Goal: Task Accomplishment & Management: Complete application form

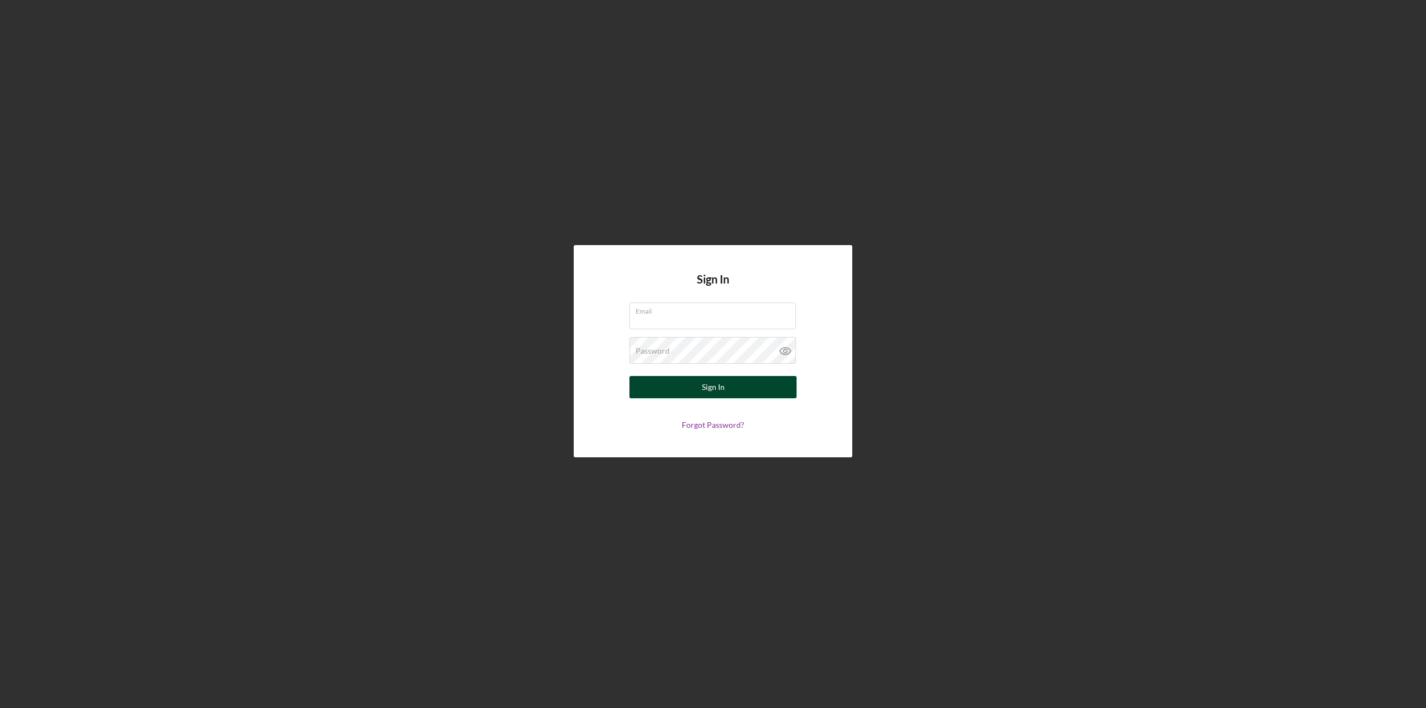
type input "[EMAIL_ADDRESS][DOMAIN_NAME]"
click at [698, 395] on button "Sign In" at bounding box center [712, 387] width 167 height 22
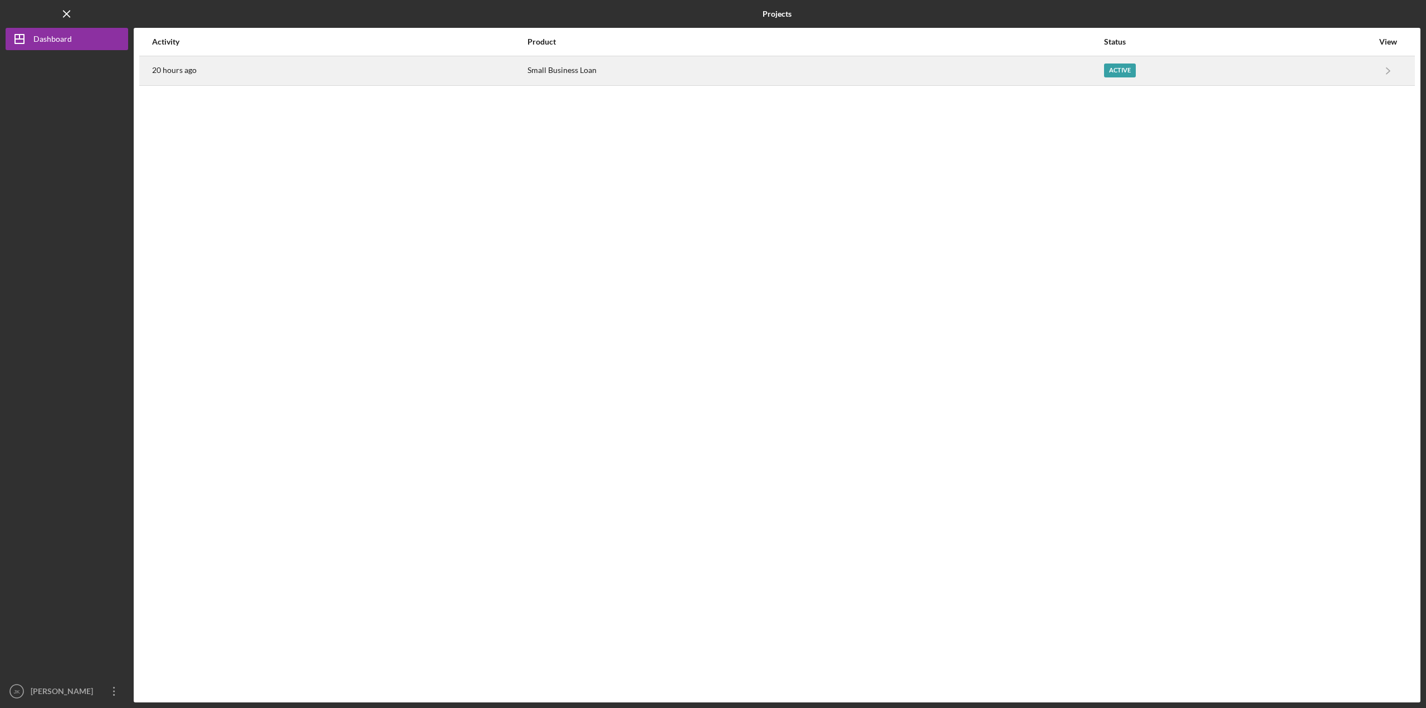
click at [1105, 70] on div "Active" at bounding box center [1120, 70] width 32 height 14
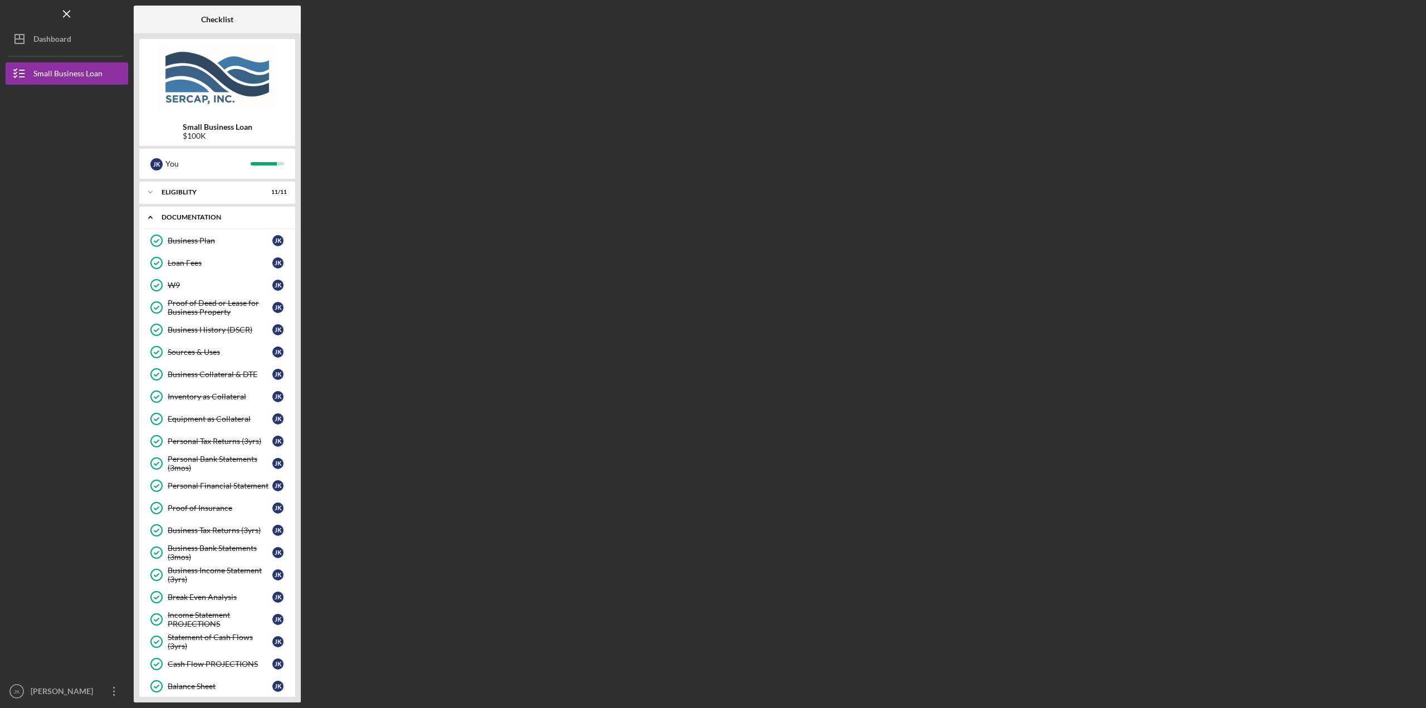
click at [214, 221] on div "Icon/Expander Documentation 26 / 27" at bounding box center [217, 217] width 156 height 23
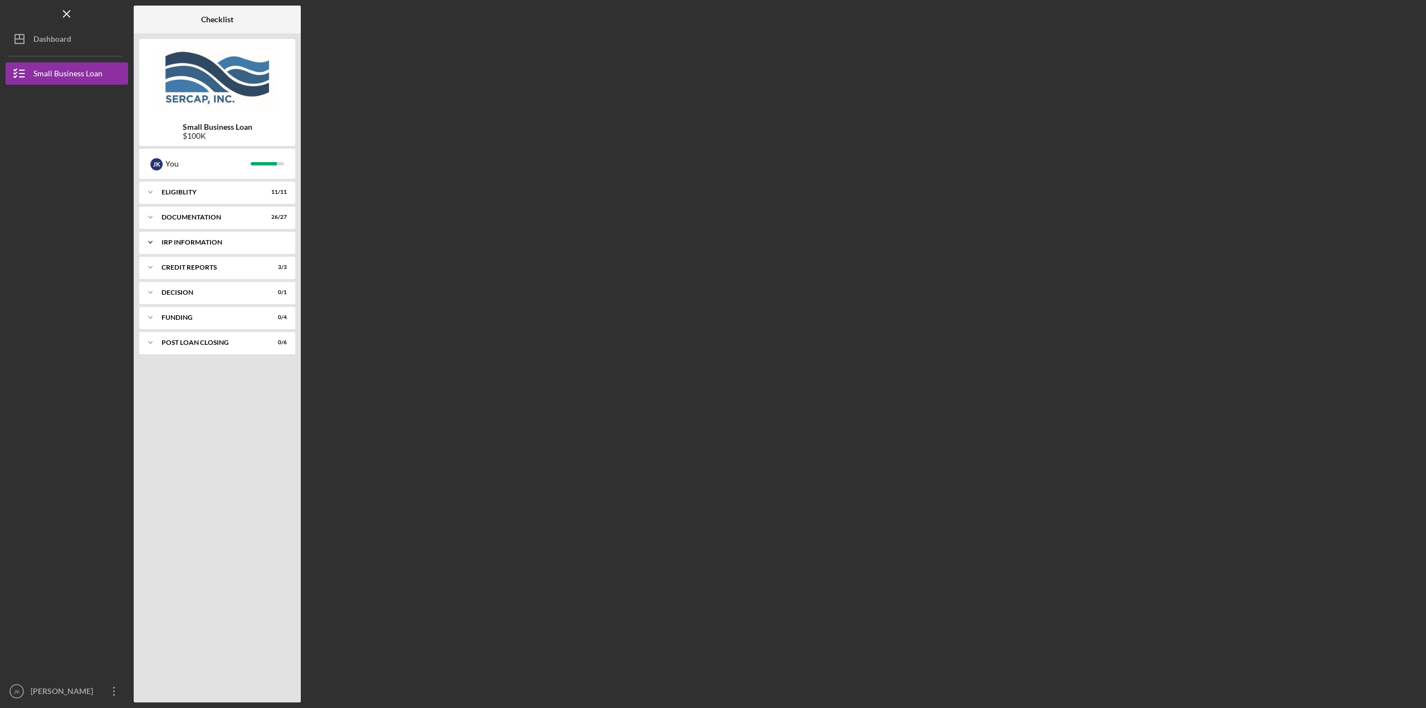
click at [202, 241] on div "IRP Information" at bounding box center [221, 242] width 120 height 7
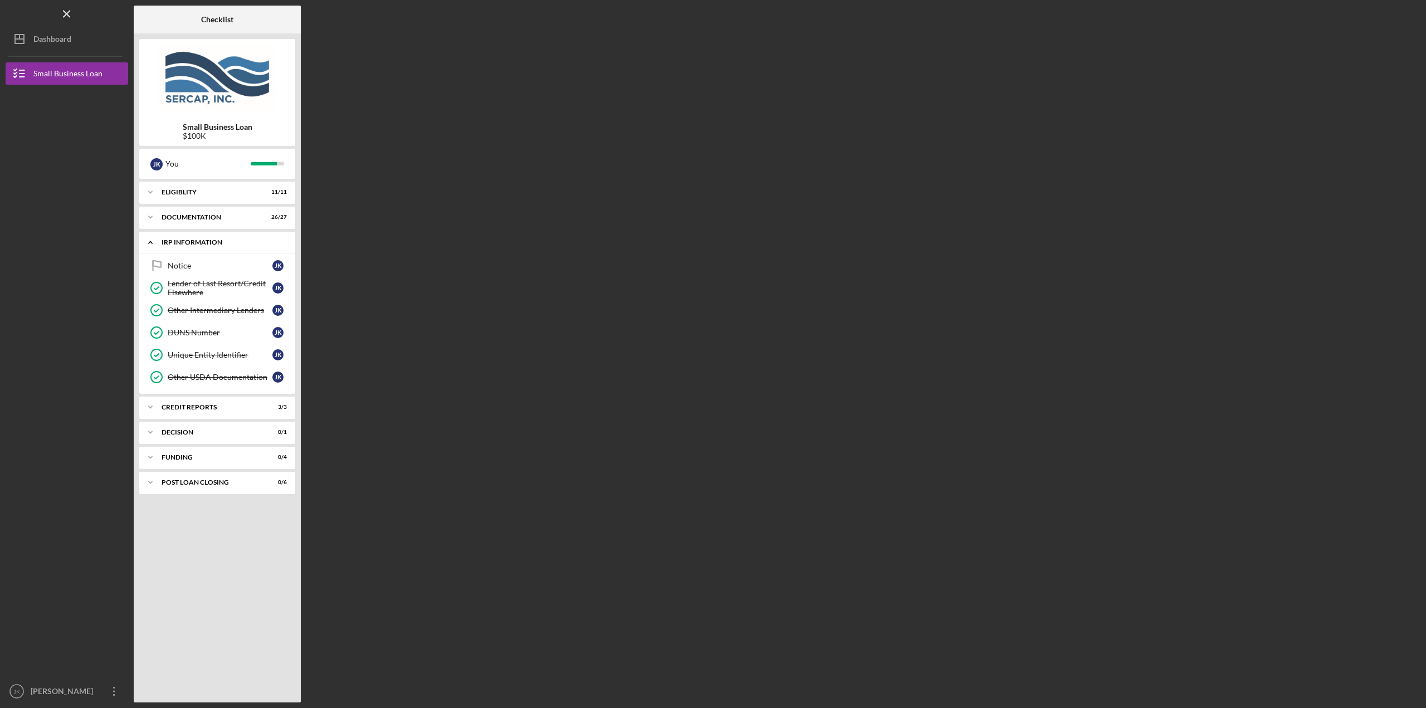
click at [203, 241] on div "IRP Information" at bounding box center [221, 242] width 120 height 7
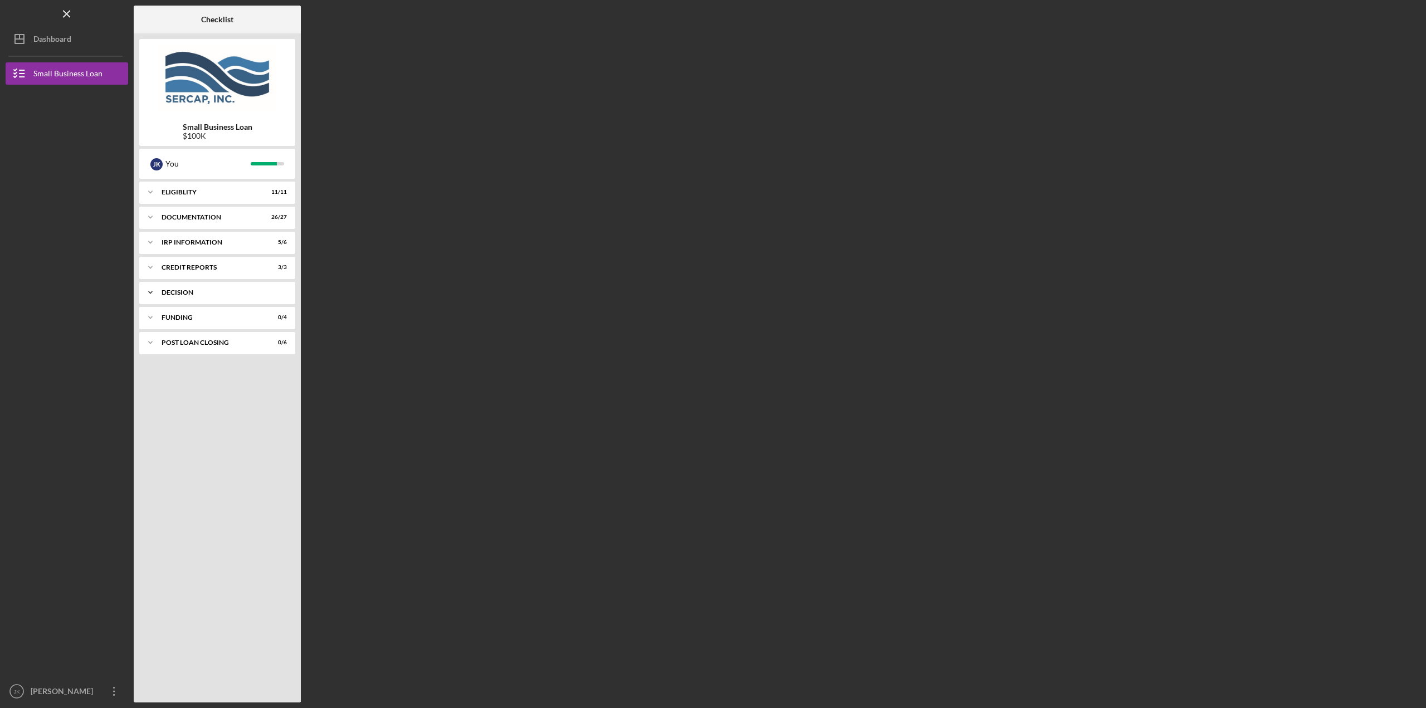
click at [193, 293] on div "Decision" at bounding box center [221, 292] width 120 height 7
click at [188, 316] on div "Decision" at bounding box center [220, 315] width 105 height 9
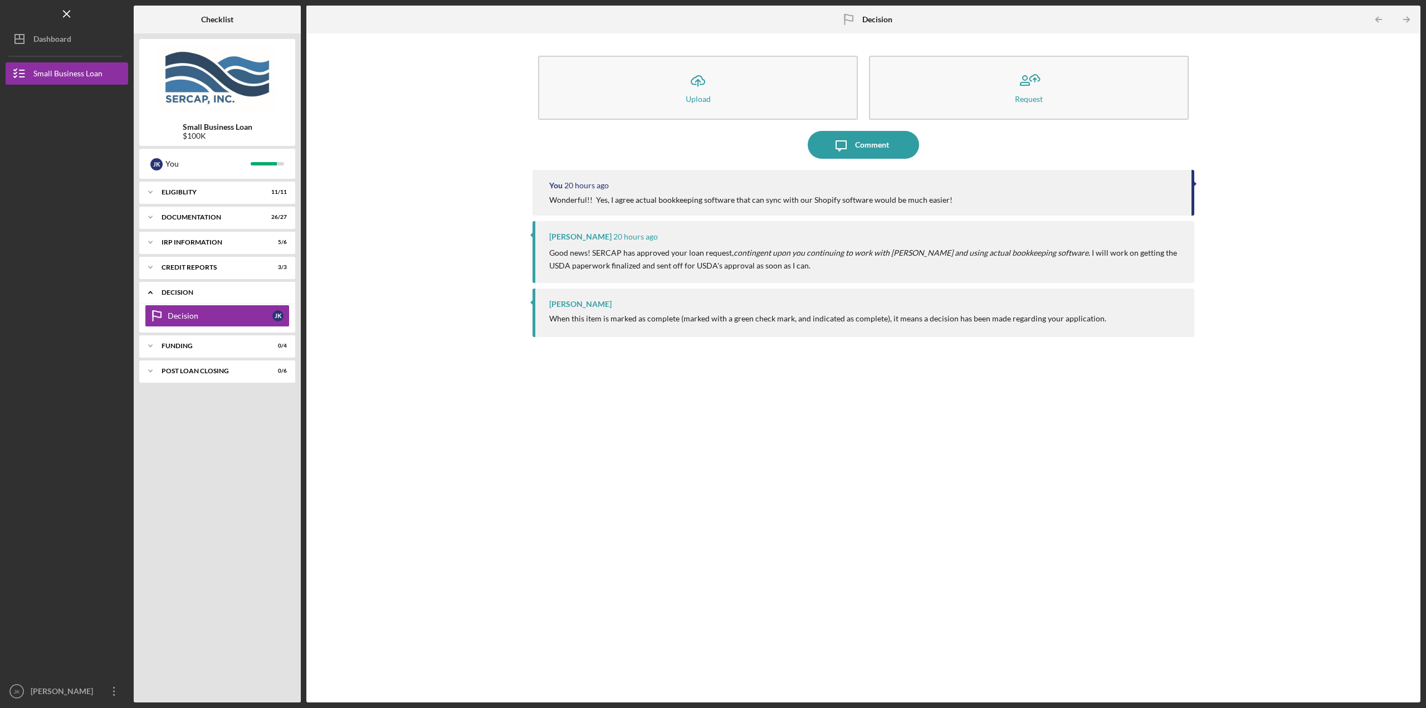
click at [189, 293] on div "Decision" at bounding box center [221, 292] width 120 height 7
click at [190, 314] on div "Icon/Expander Funding 0 / 4" at bounding box center [217, 317] width 156 height 22
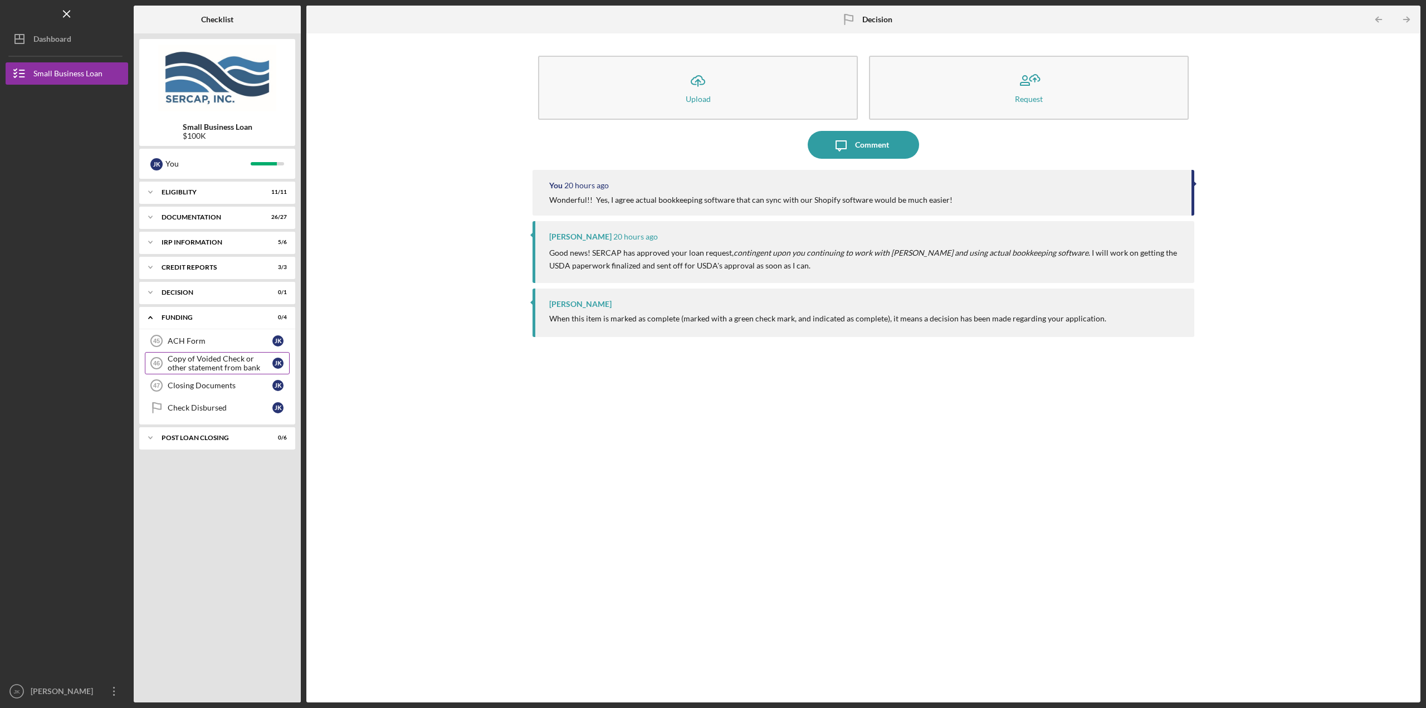
click at [205, 356] on div "Copy of Voided Check or other statement from bank" at bounding box center [220, 363] width 105 height 18
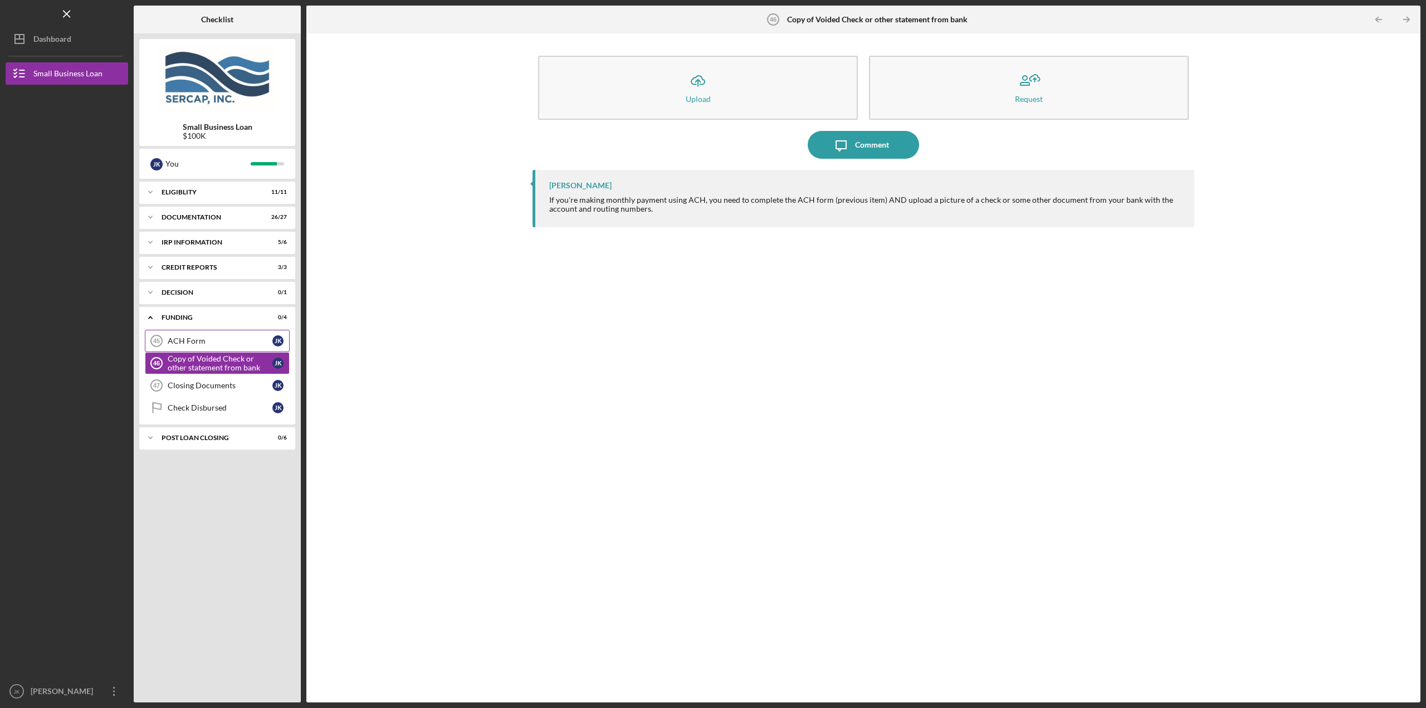
click at [194, 344] on div "ACH Form" at bounding box center [220, 340] width 105 height 9
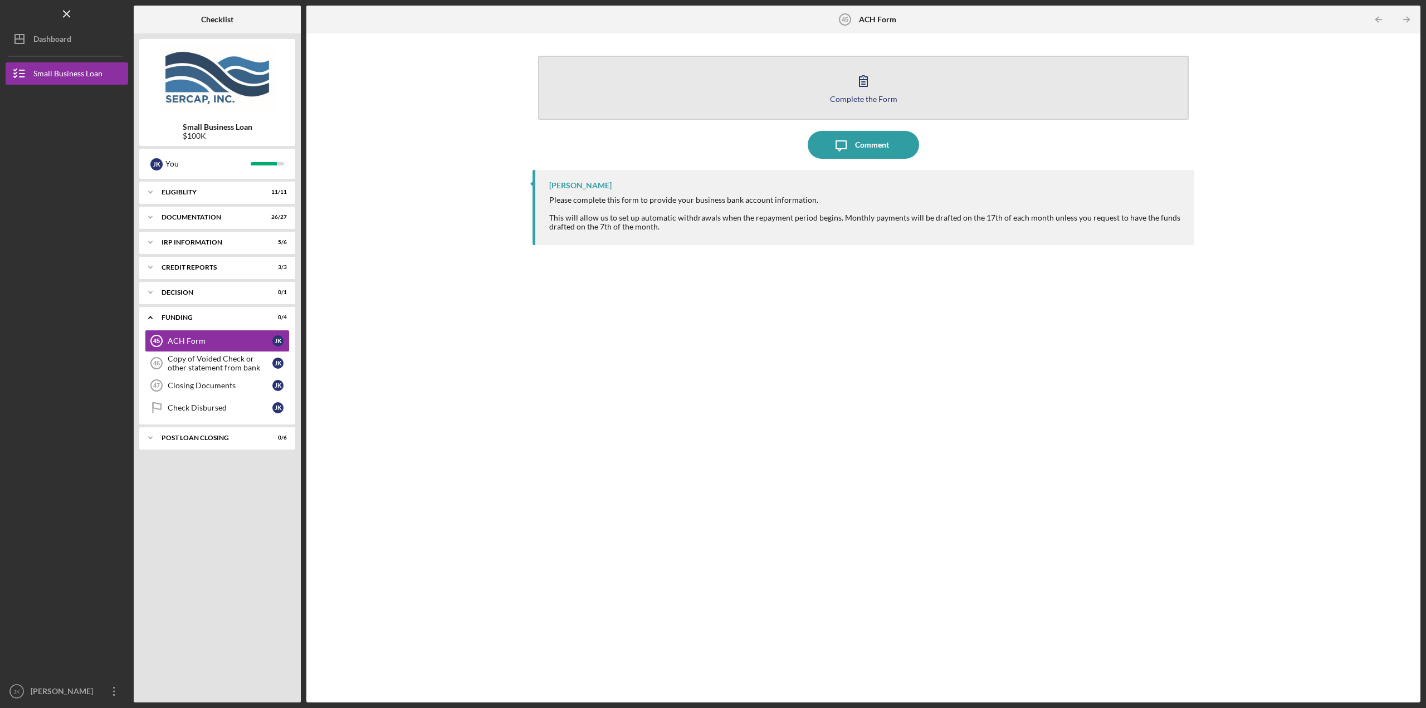
click at [840, 98] on div "Complete the Form" at bounding box center [863, 99] width 67 height 8
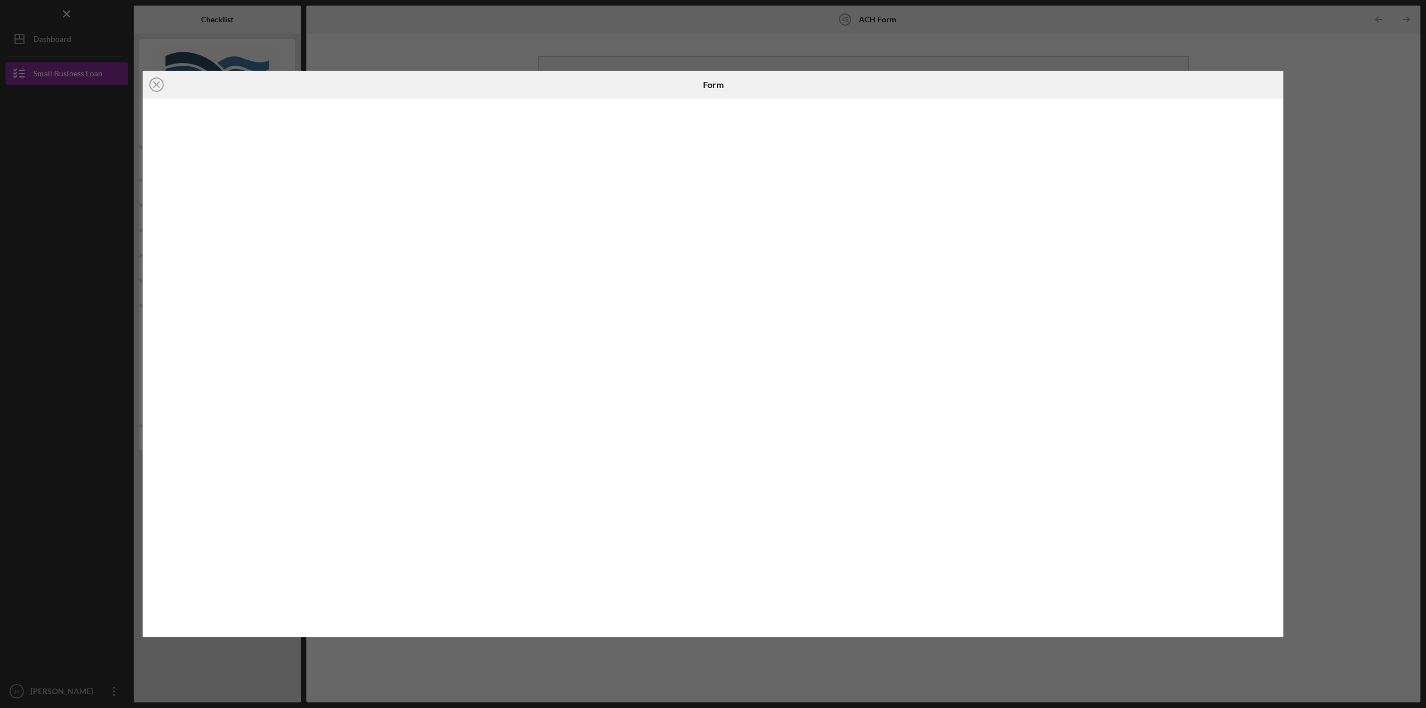
click at [1320, 102] on div "Icon/Close Form" at bounding box center [713, 354] width 1426 height 708
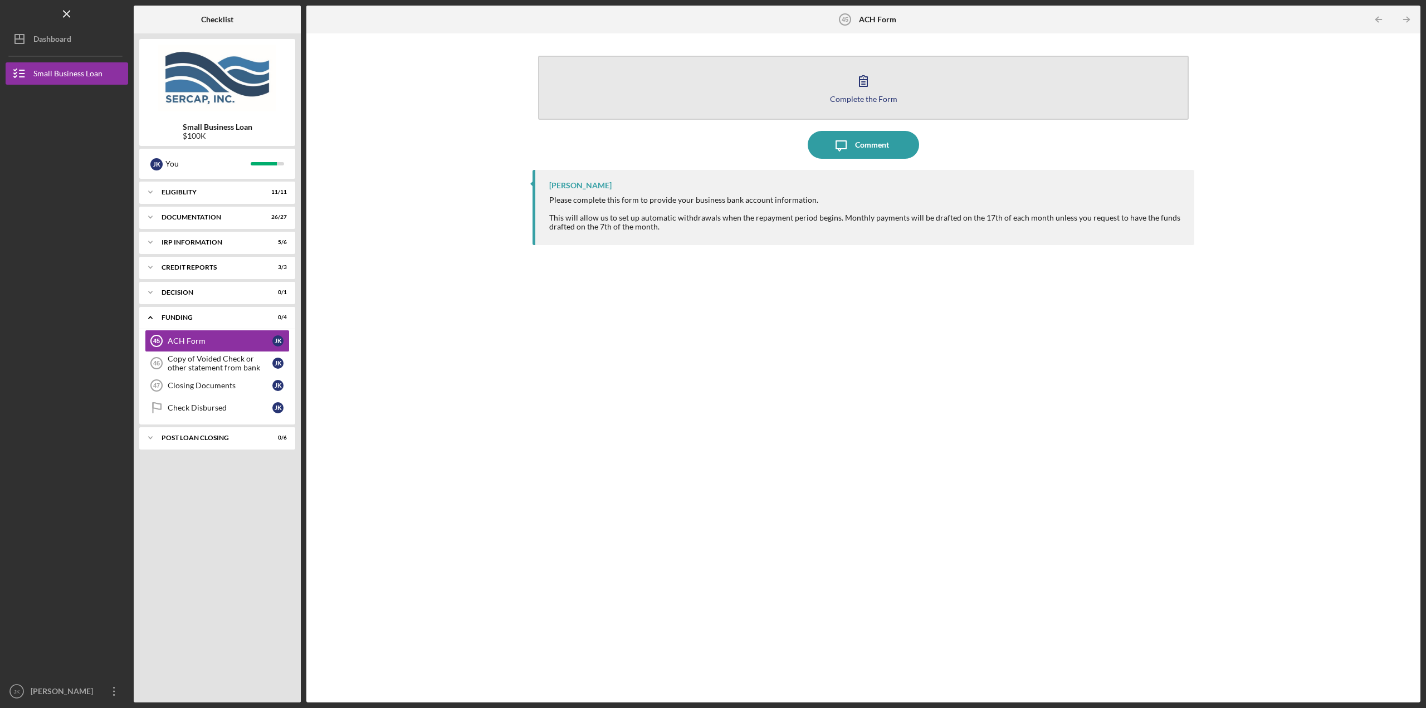
click at [643, 92] on button "Complete the Form Form" at bounding box center [863, 88] width 650 height 64
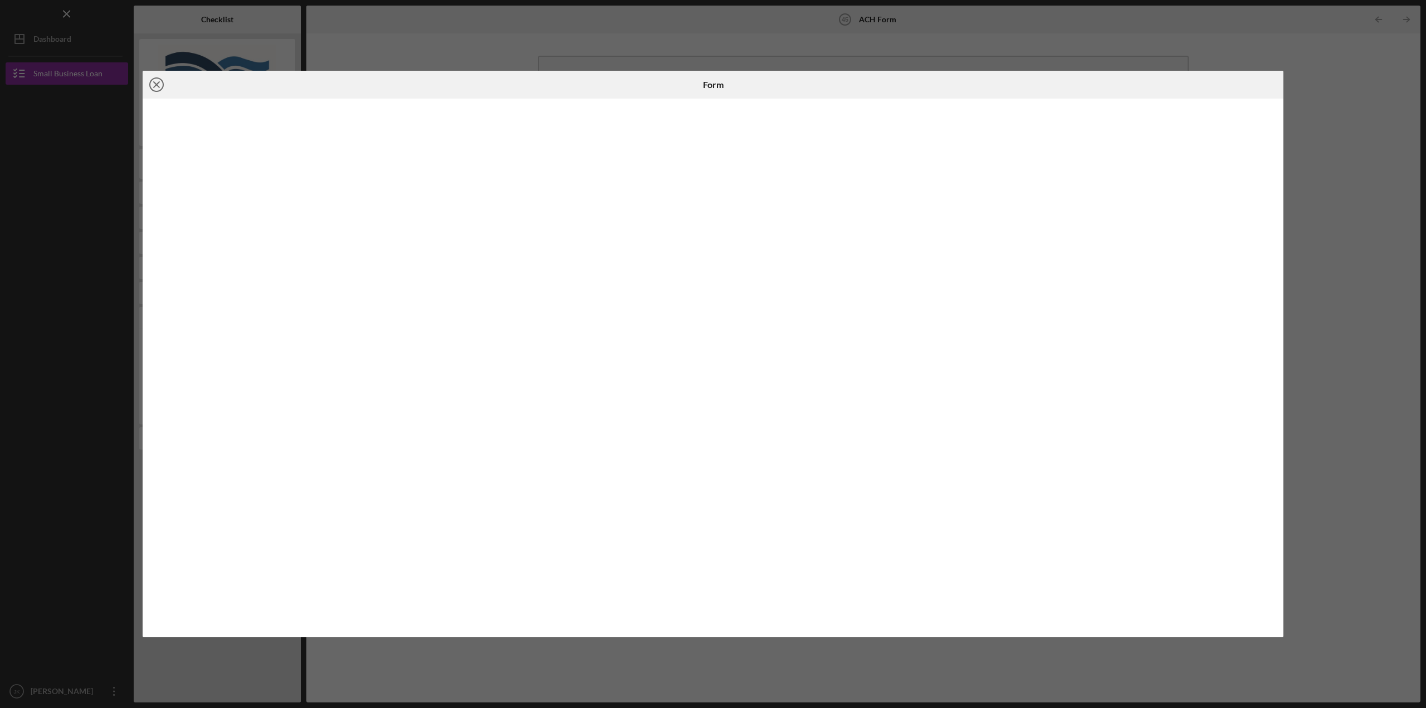
click at [154, 81] on icon "Icon/Close" at bounding box center [157, 85] width 28 height 28
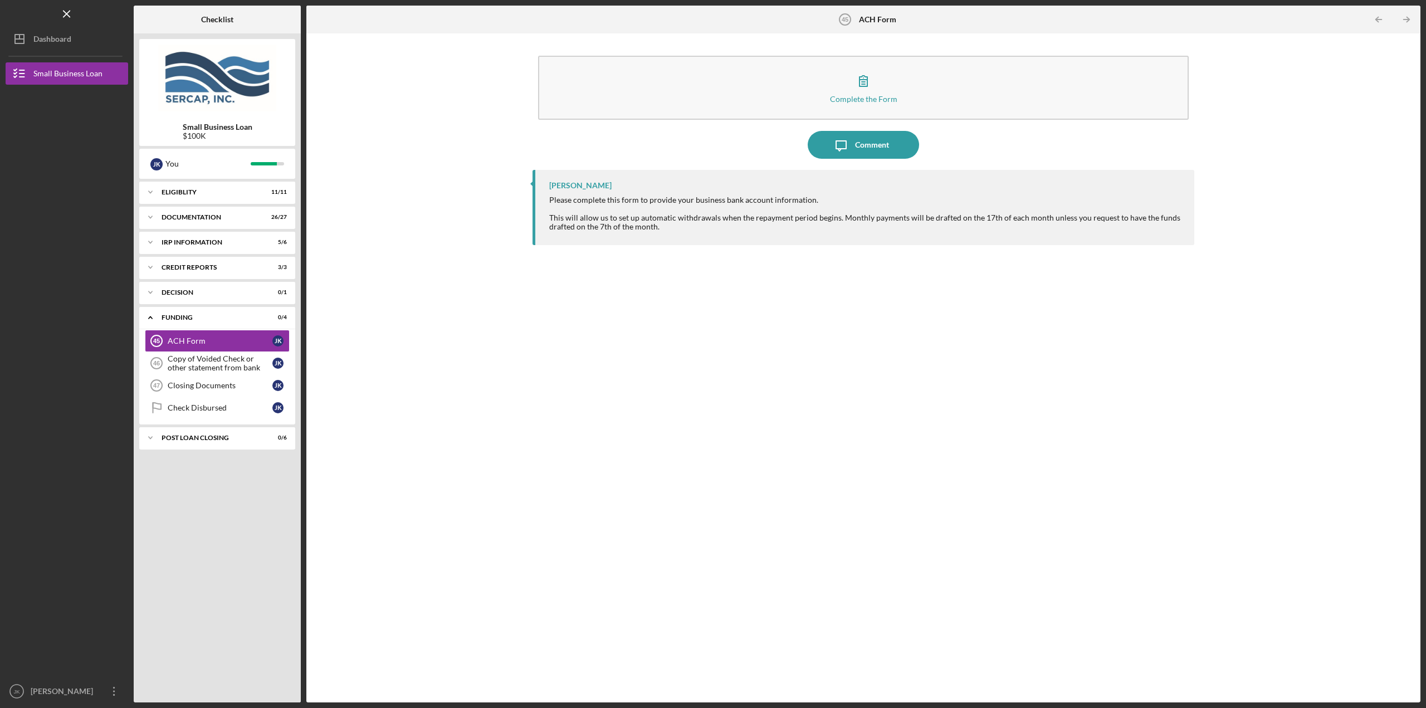
click at [423, 202] on div "Complete the Form Form Icon/Message Comment [PERSON_NAME] Please complete this …" at bounding box center [863, 368] width 1103 height 658
click at [239, 357] on div "Copy of Voided Check or other statement from bank" at bounding box center [220, 363] width 105 height 18
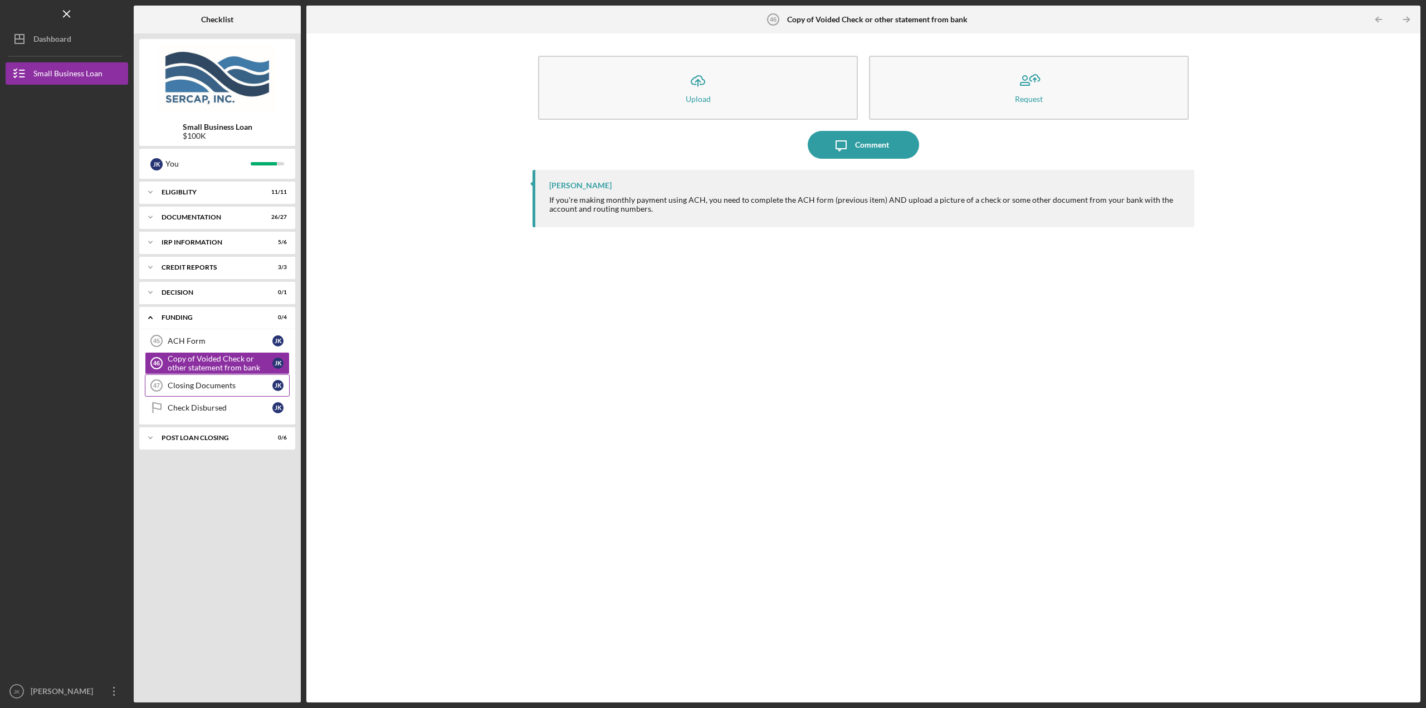
click at [234, 380] on link "Closing Documents 47 Closing Documents J K" at bounding box center [217, 385] width 145 height 22
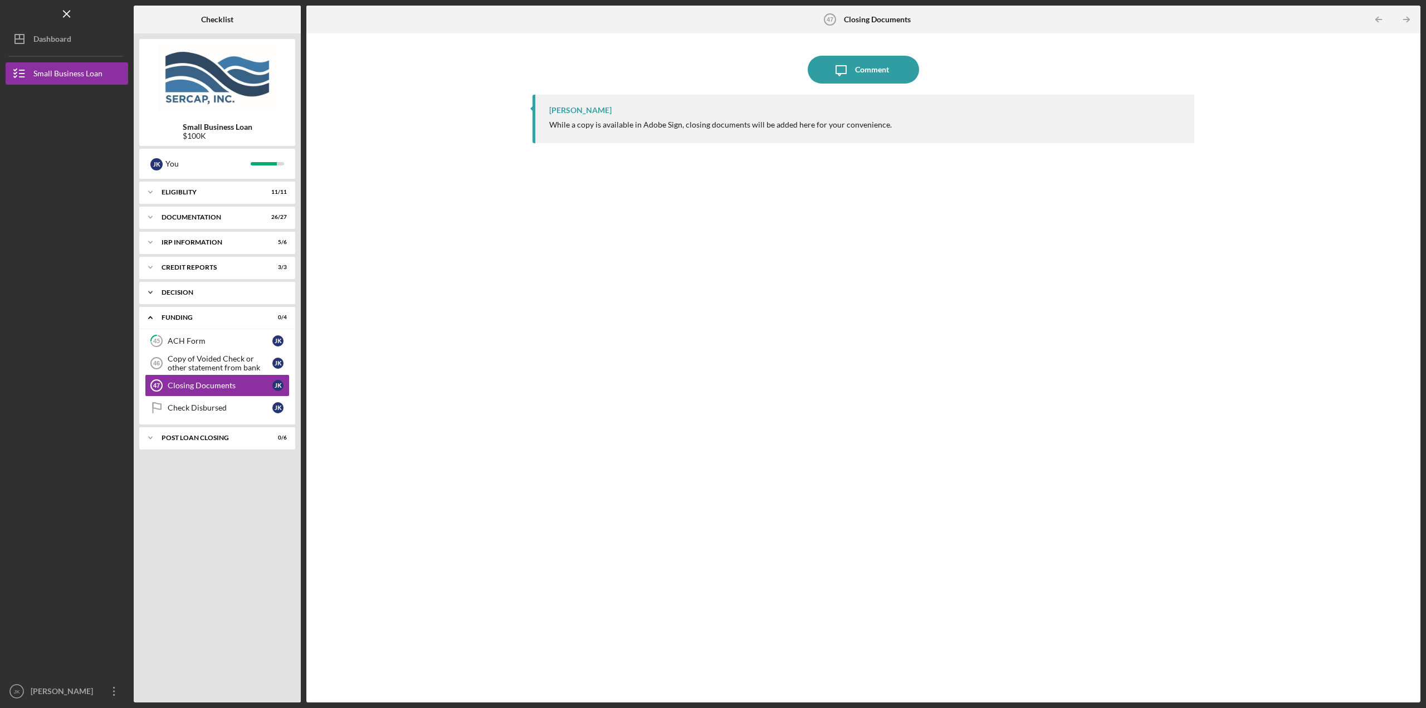
click at [204, 295] on div "Decision" at bounding box center [221, 292] width 120 height 7
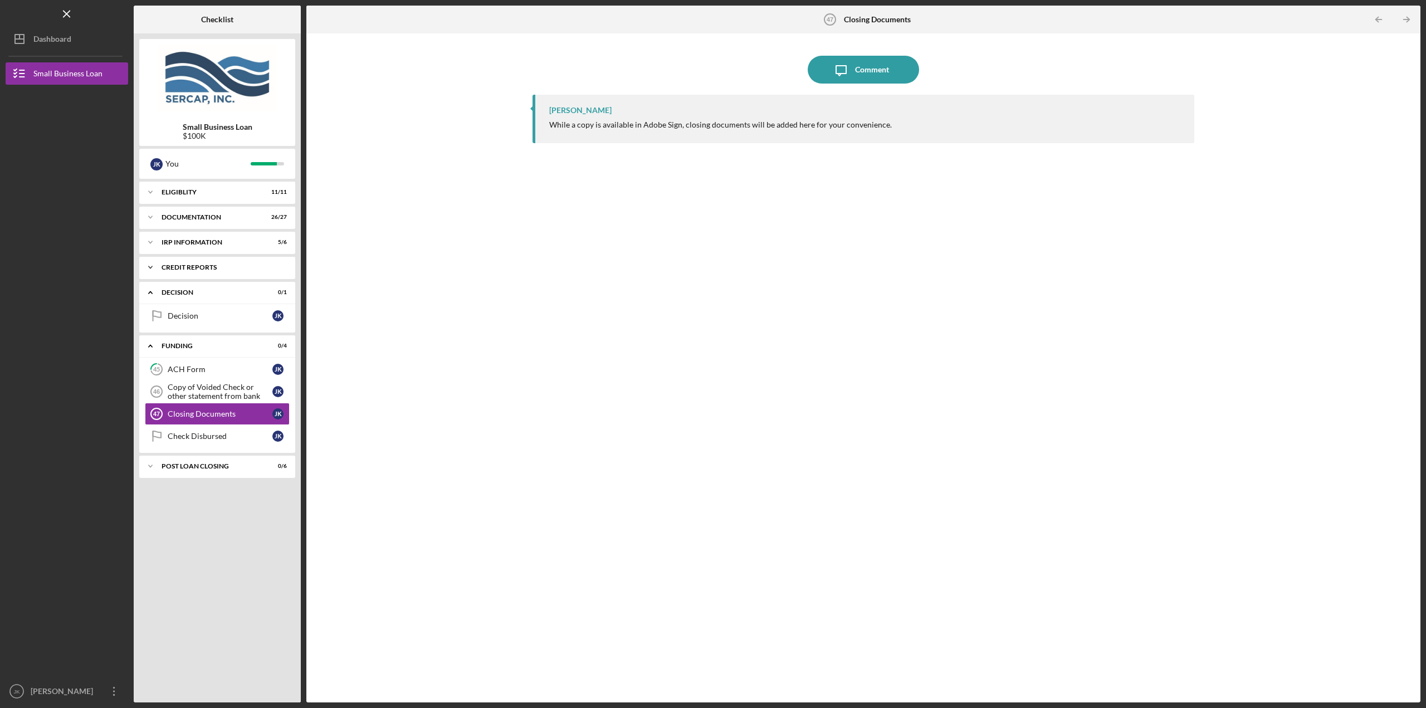
click at [219, 272] on div "Icon/Expander credit reports 3 / 3" at bounding box center [217, 267] width 156 height 22
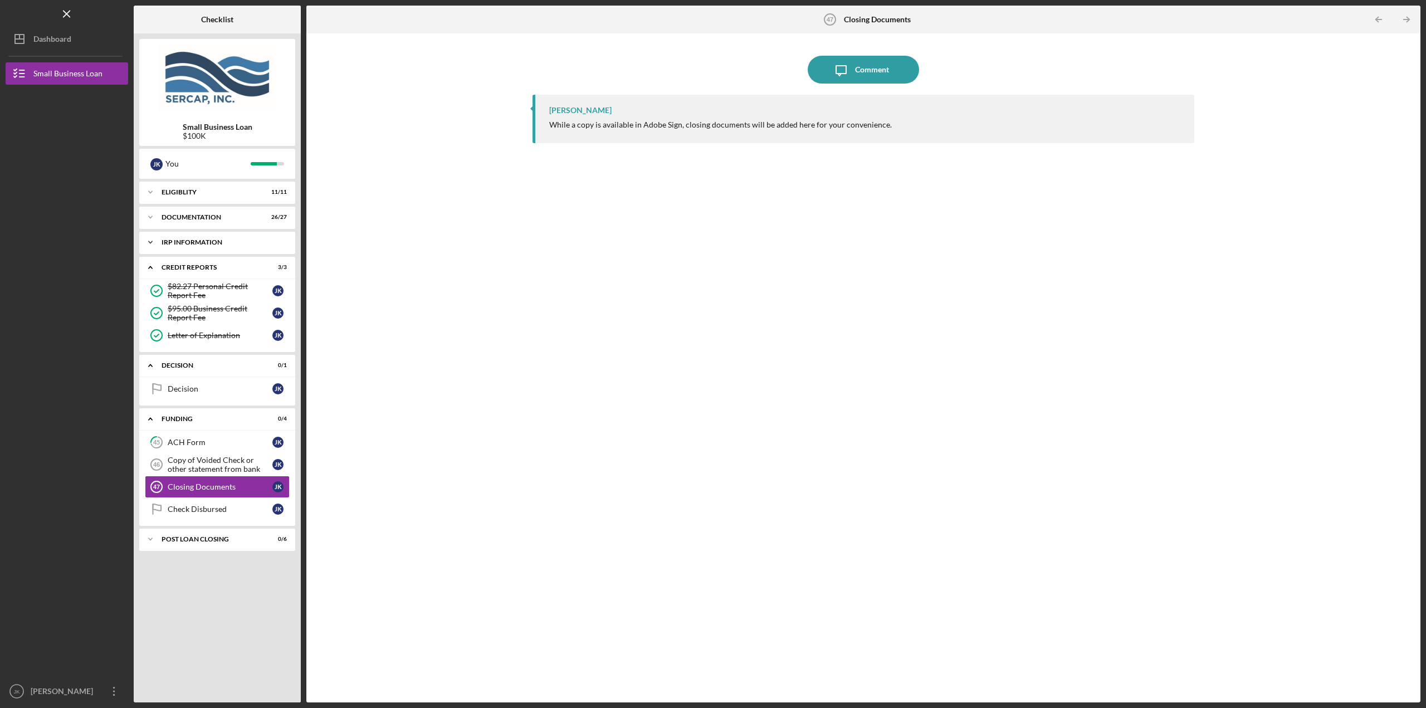
click at [208, 243] on div "IRP Information" at bounding box center [221, 242] width 120 height 7
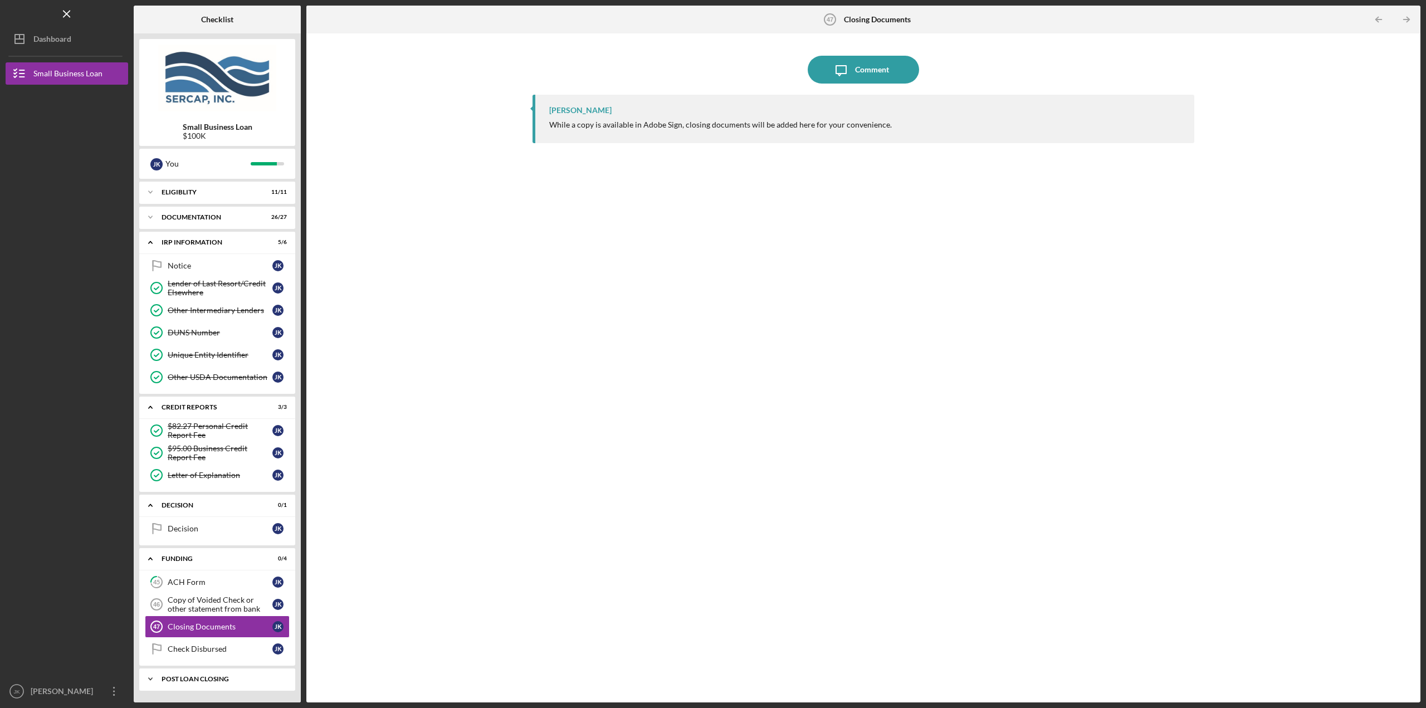
drag, startPoint x: 216, startPoint y: 682, endPoint x: 191, endPoint y: 525, distance: 159.6
click at [216, 680] on div "Icon/Expander POST LOAN CLOSING 0 / 6" at bounding box center [217, 679] width 156 height 22
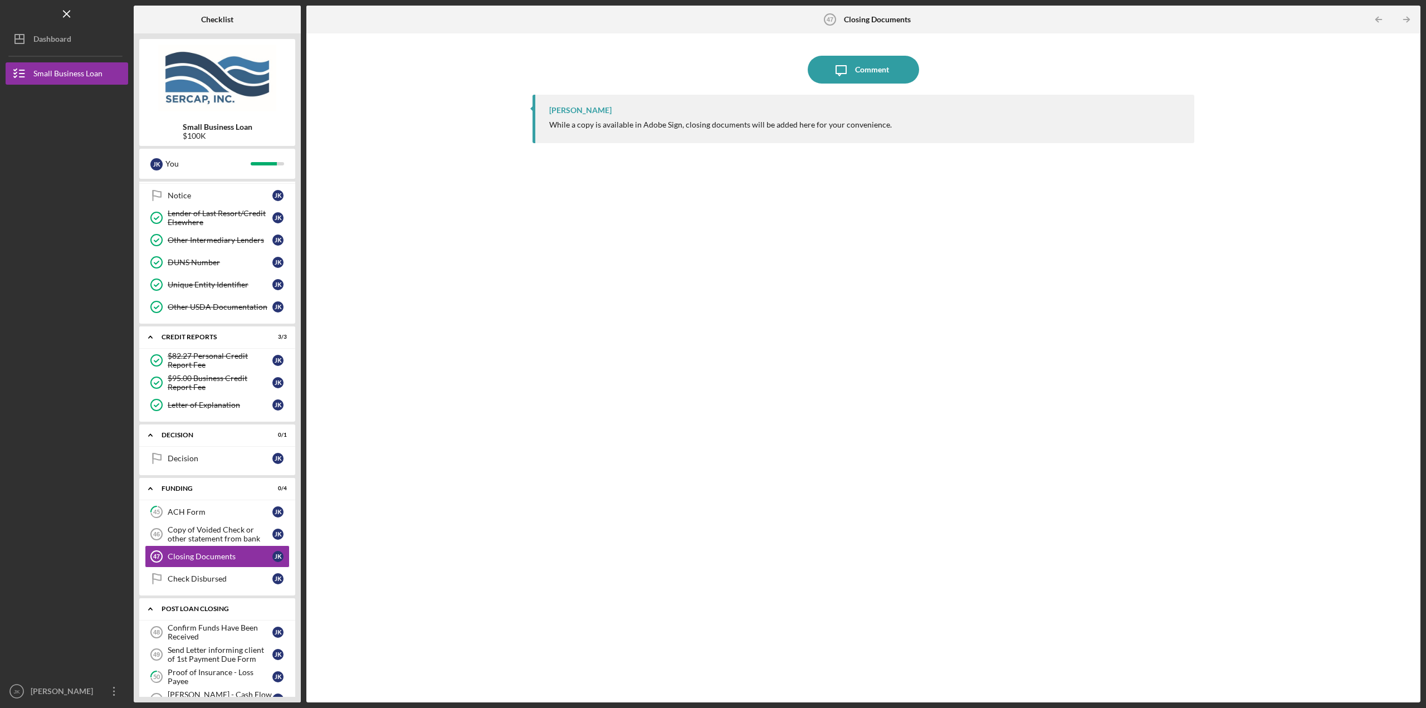
scroll to position [139, 0]
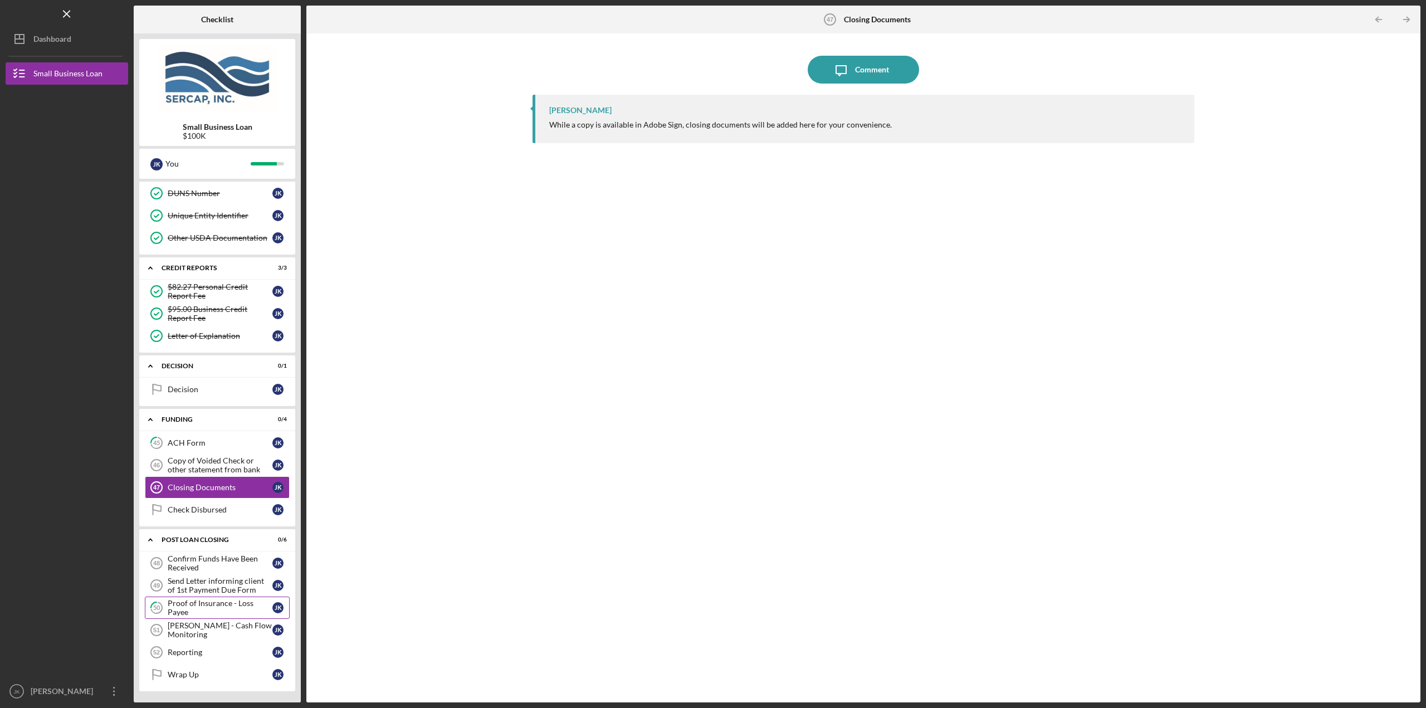
click at [229, 608] on div "Proof of Insurance - Loss Payee" at bounding box center [220, 608] width 105 height 18
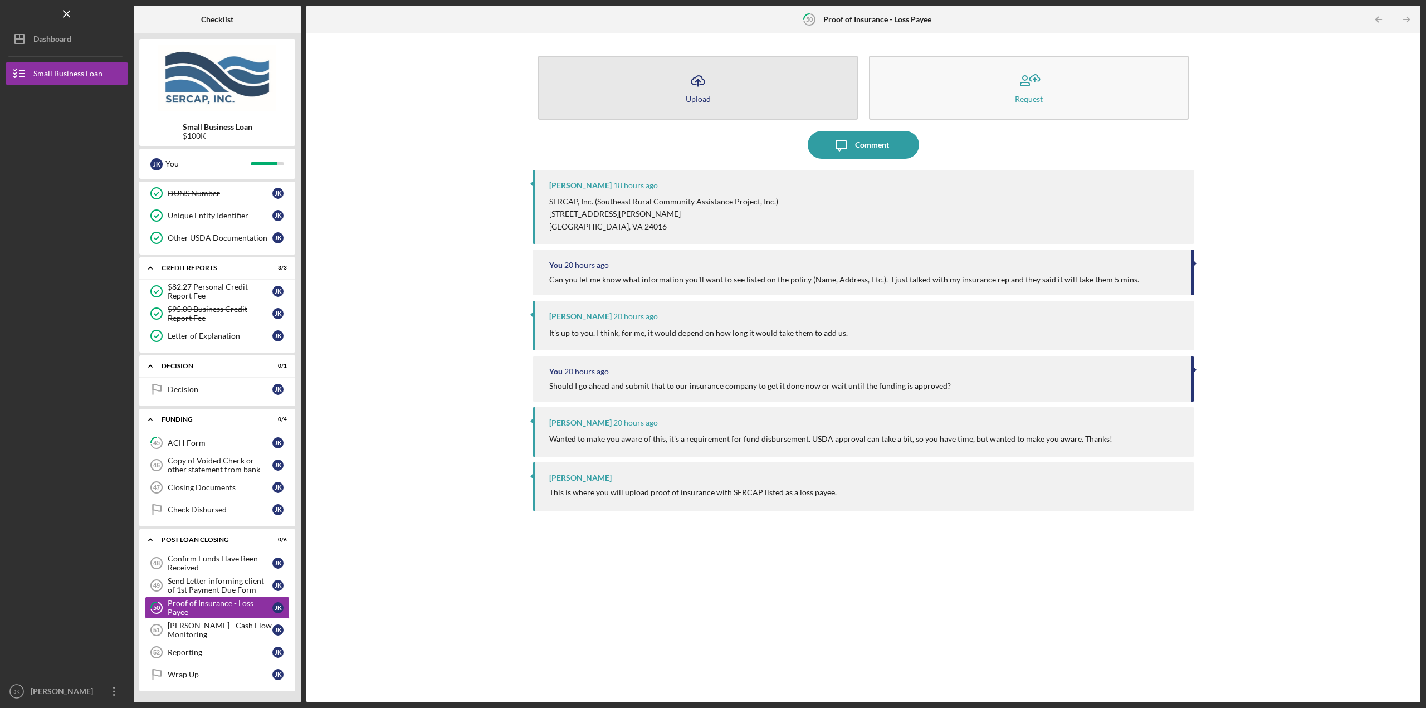
click at [758, 89] on button "Icon/Upload Upload" at bounding box center [698, 88] width 320 height 64
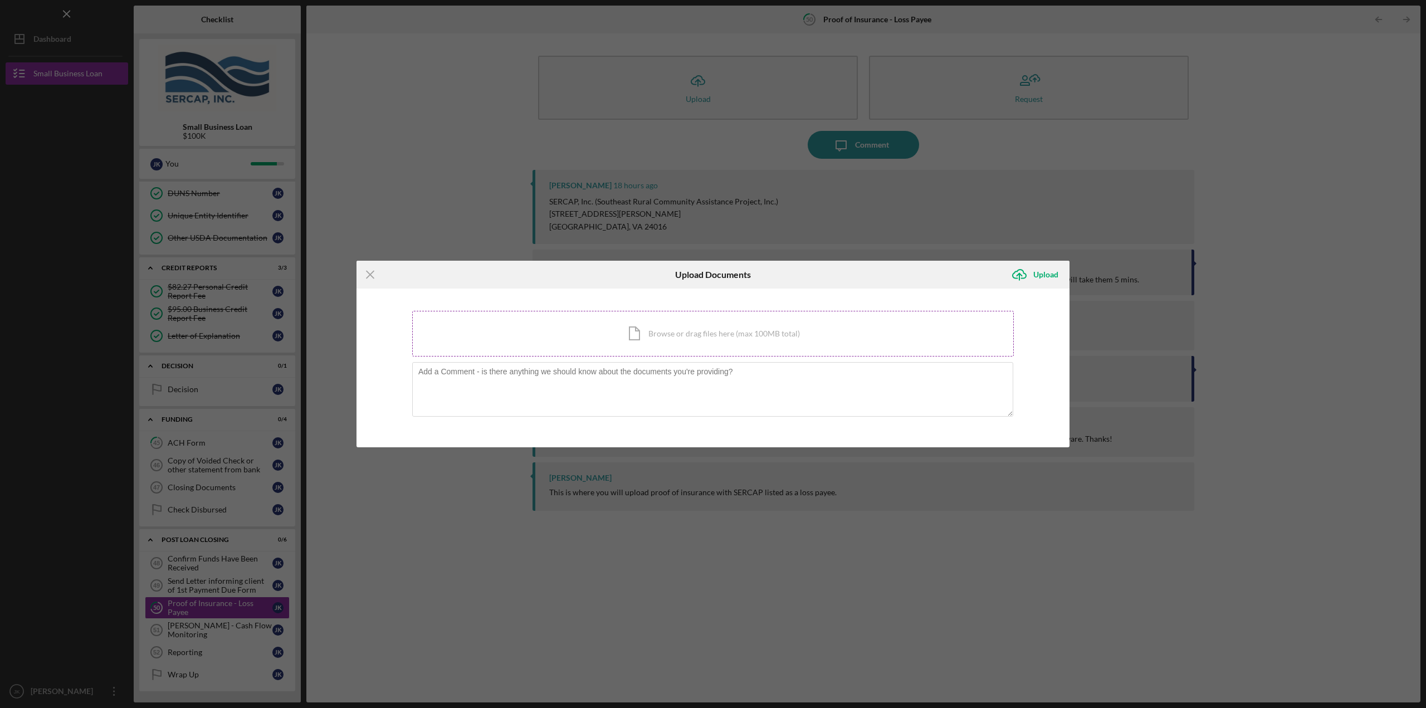
click at [663, 324] on div "Icon/Document Browse or drag files here (max 100MB total) Tap to choose files o…" at bounding box center [712, 334] width 601 height 46
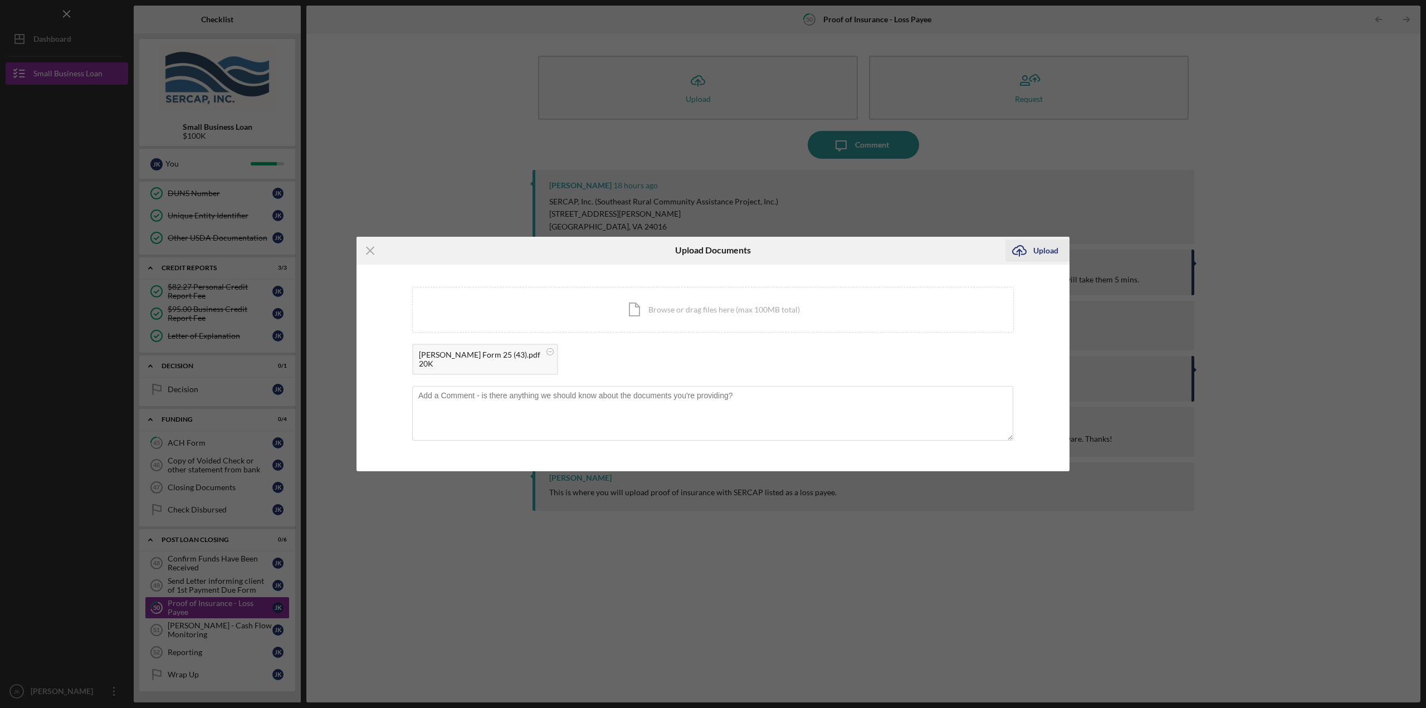
click at [1044, 251] on div "Upload" at bounding box center [1045, 250] width 25 height 22
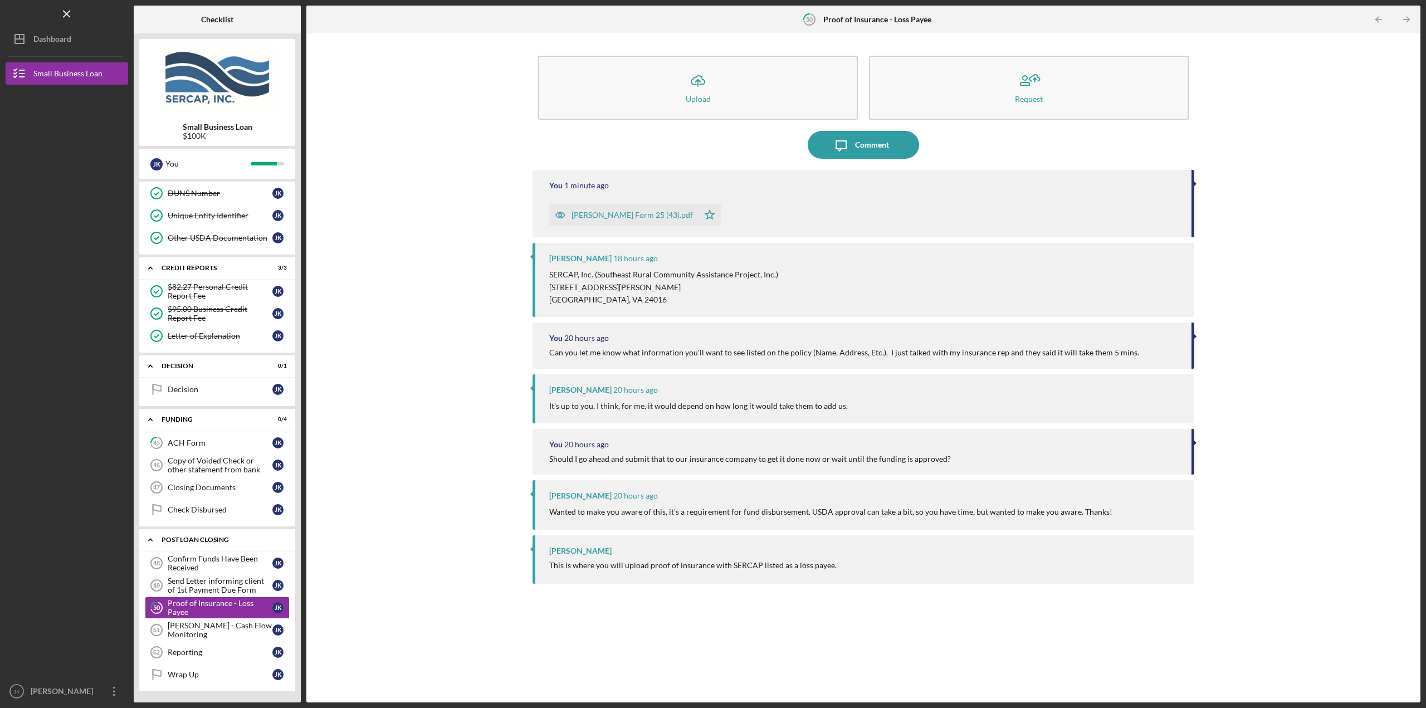
click at [195, 538] on div "POST LOAN CLOSING" at bounding box center [221, 539] width 120 height 7
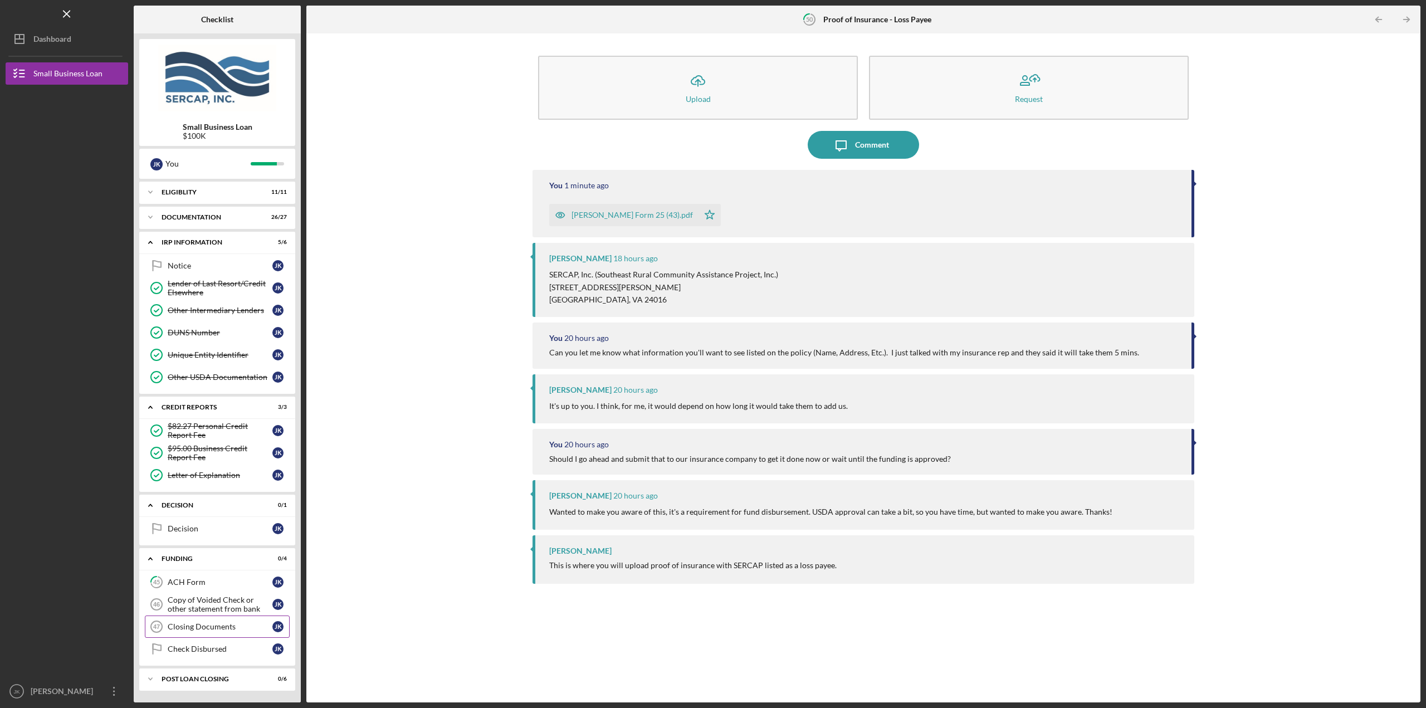
click at [168, 626] on div "Closing Documents" at bounding box center [220, 626] width 105 height 9
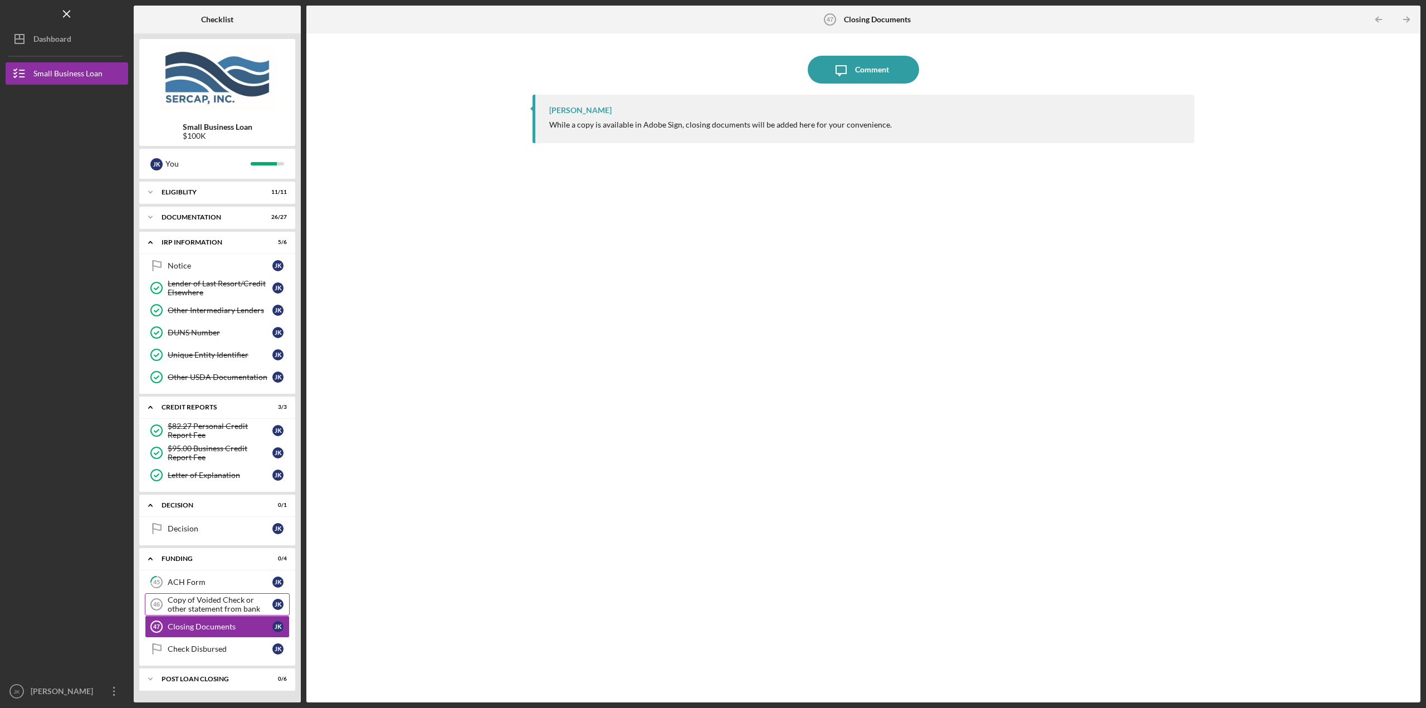
click at [179, 603] on div "Copy of Voided Check or other statement from bank" at bounding box center [220, 604] width 105 height 18
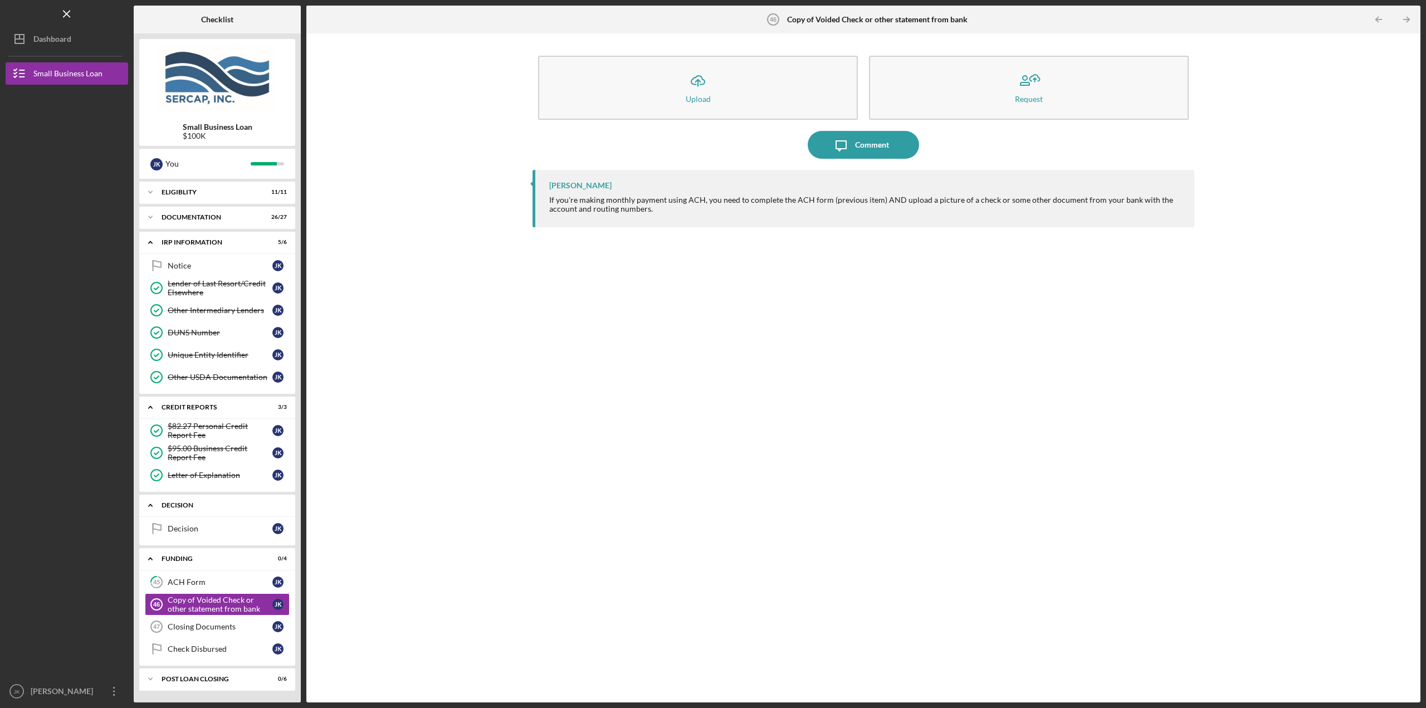
click at [218, 503] on div "Decision" at bounding box center [221, 505] width 120 height 7
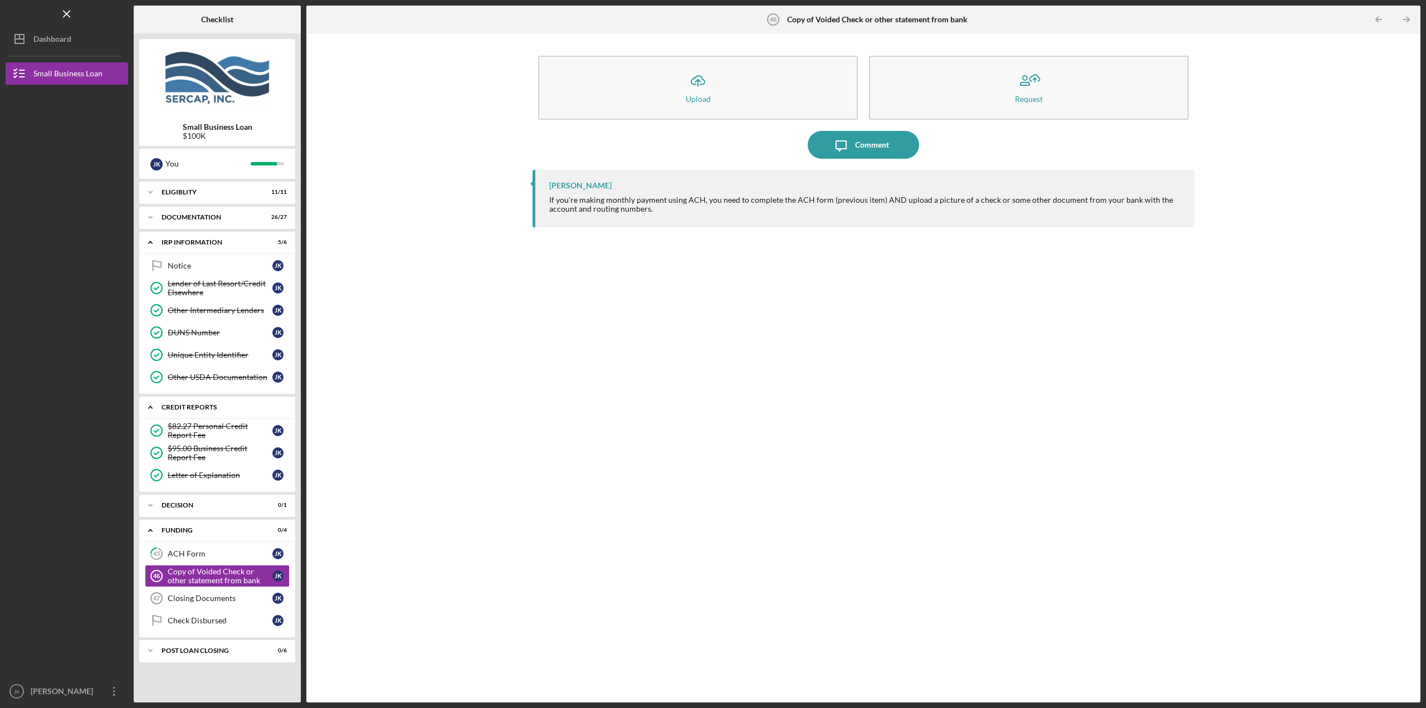
click at [210, 410] on div "Icon/Expander credit reports 3 / 3" at bounding box center [217, 407] width 156 height 23
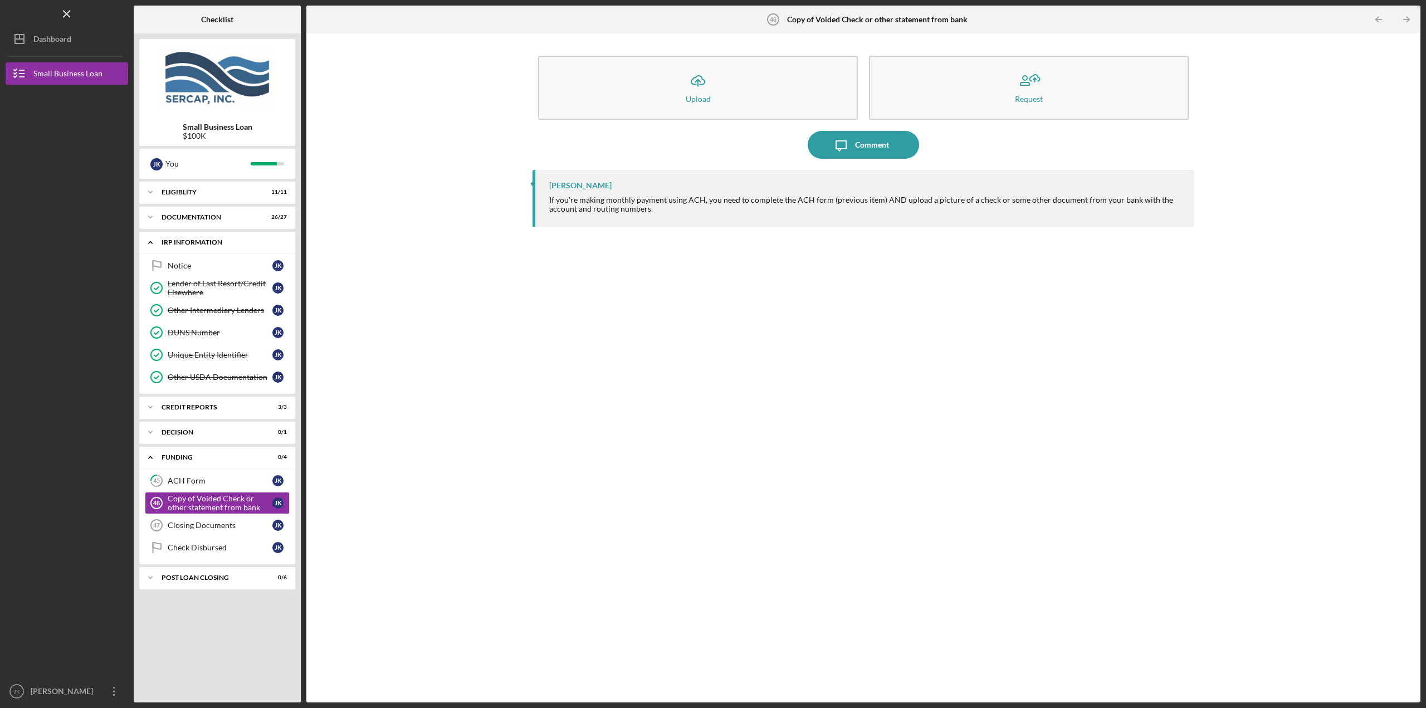
click at [210, 239] on div "IRP Information" at bounding box center [221, 242] width 120 height 7
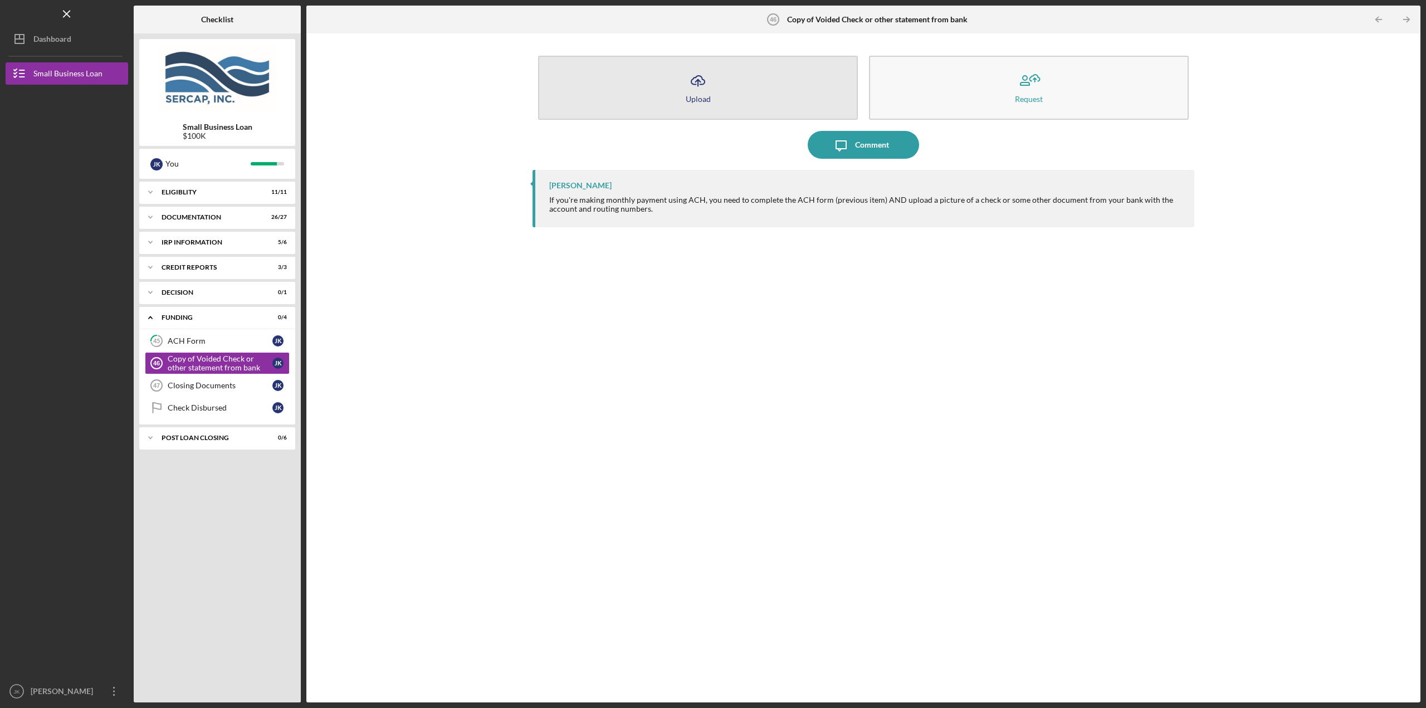
click at [719, 93] on button "Icon/Upload Upload" at bounding box center [698, 88] width 320 height 64
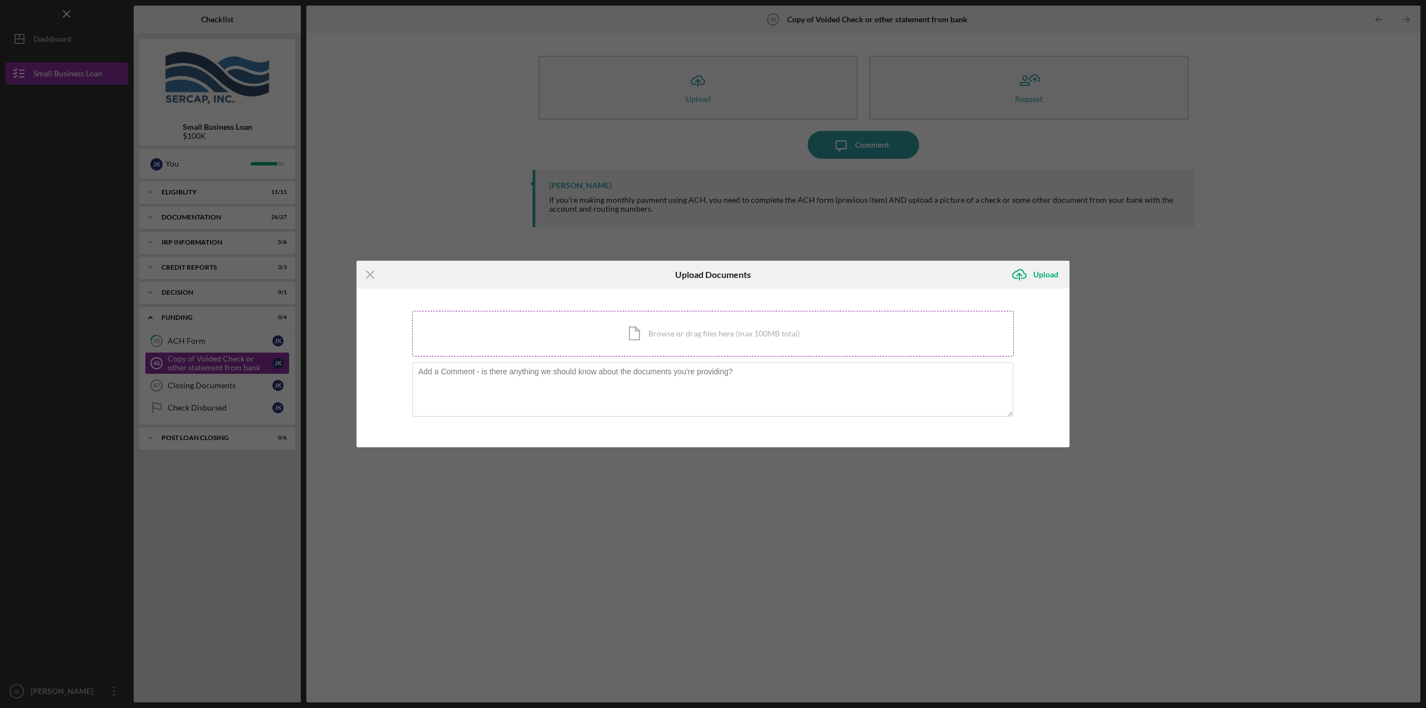
click at [667, 337] on div "Icon/Document Browse or drag files here (max 100MB total) Tap to choose files o…" at bounding box center [712, 334] width 601 height 46
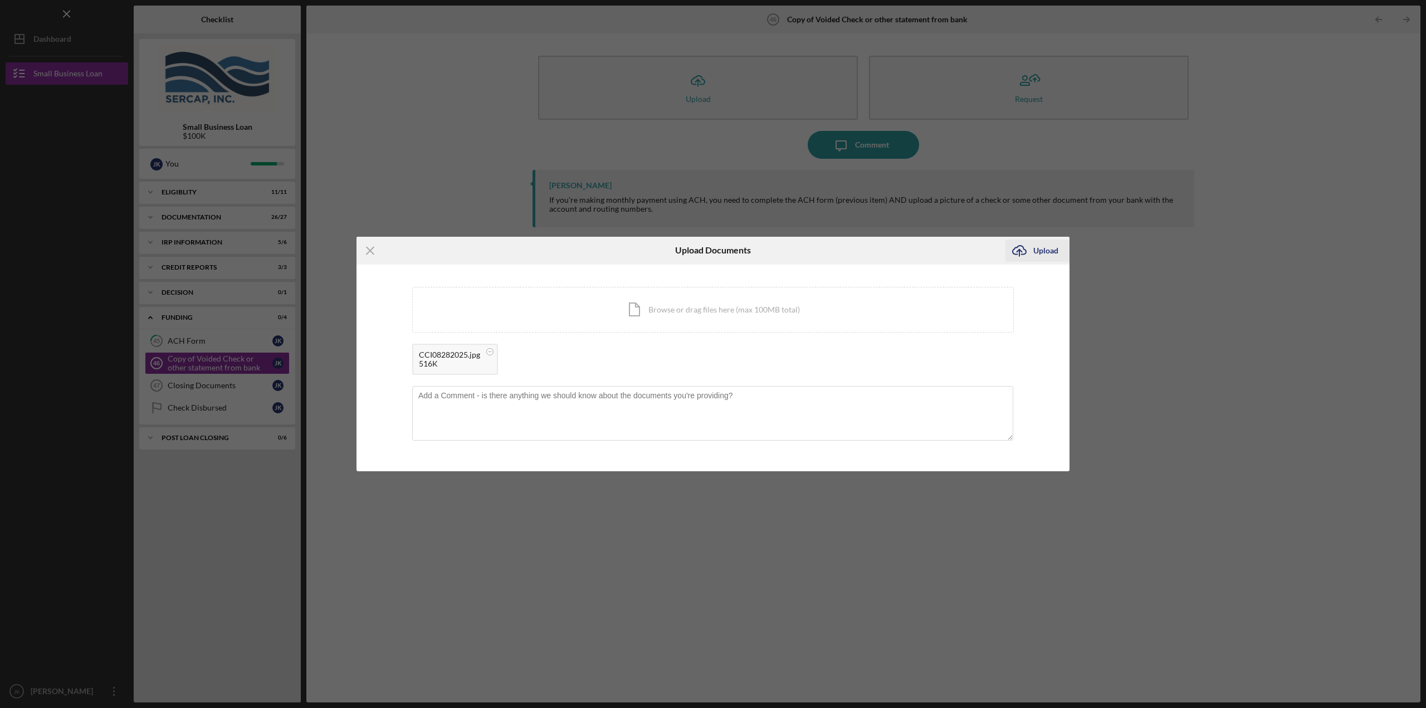
click at [1051, 253] on div "Upload" at bounding box center [1045, 250] width 25 height 22
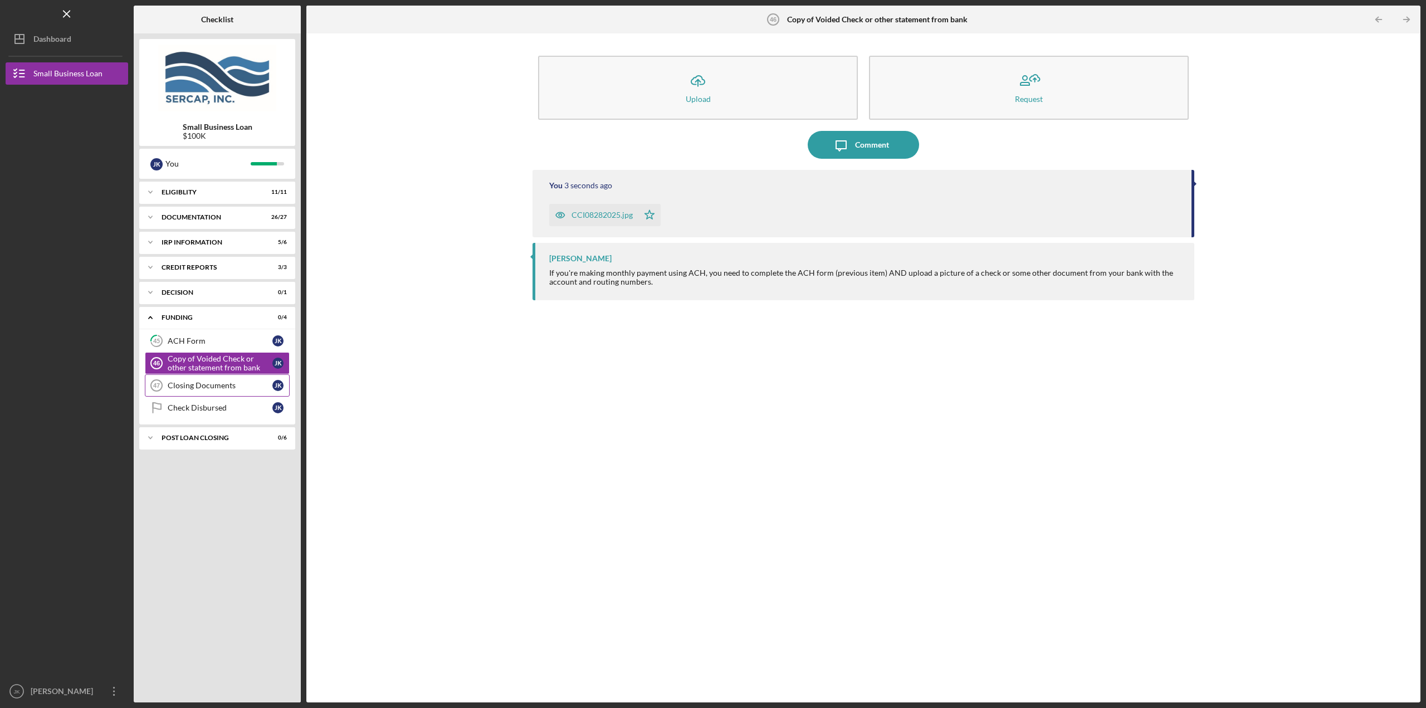
click at [237, 382] on div "Closing Documents" at bounding box center [220, 385] width 105 height 9
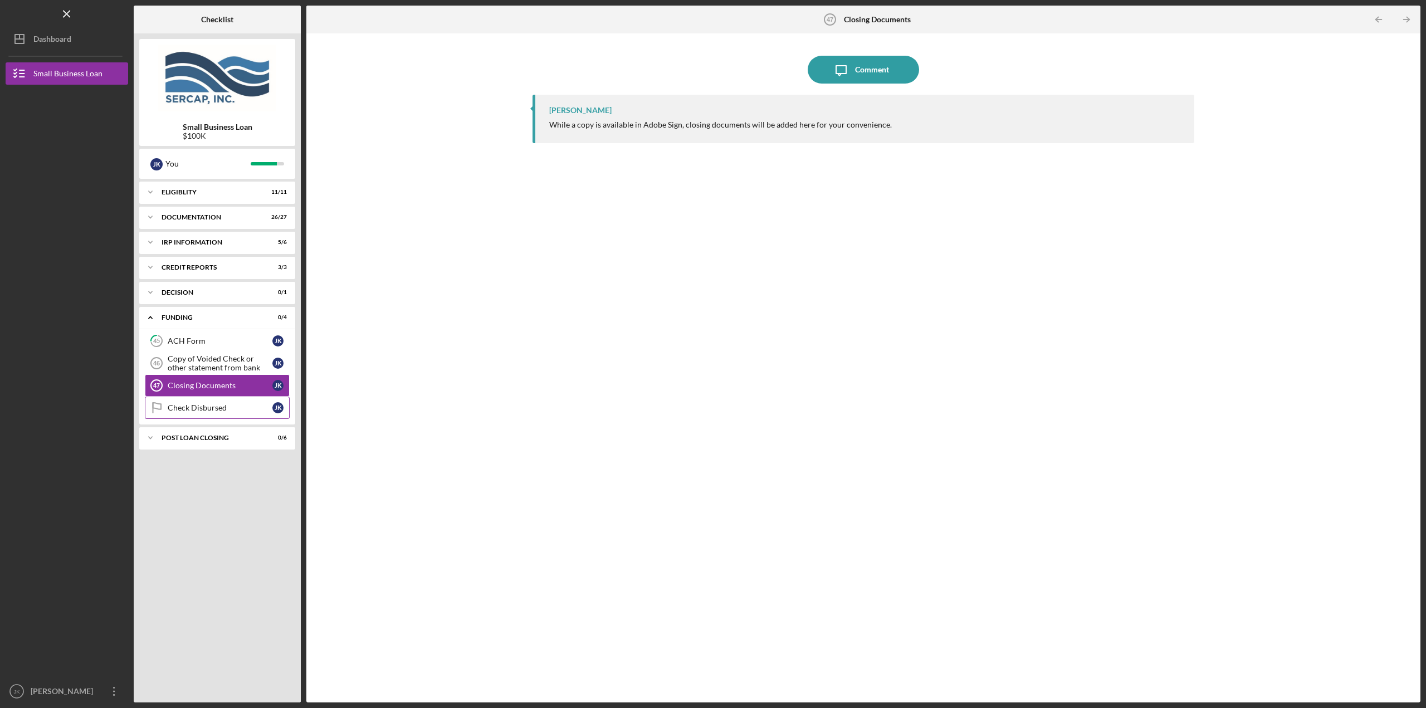
click at [195, 407] on div "Check Disbursed" at bounding box center [220, 407] width 105 height 9
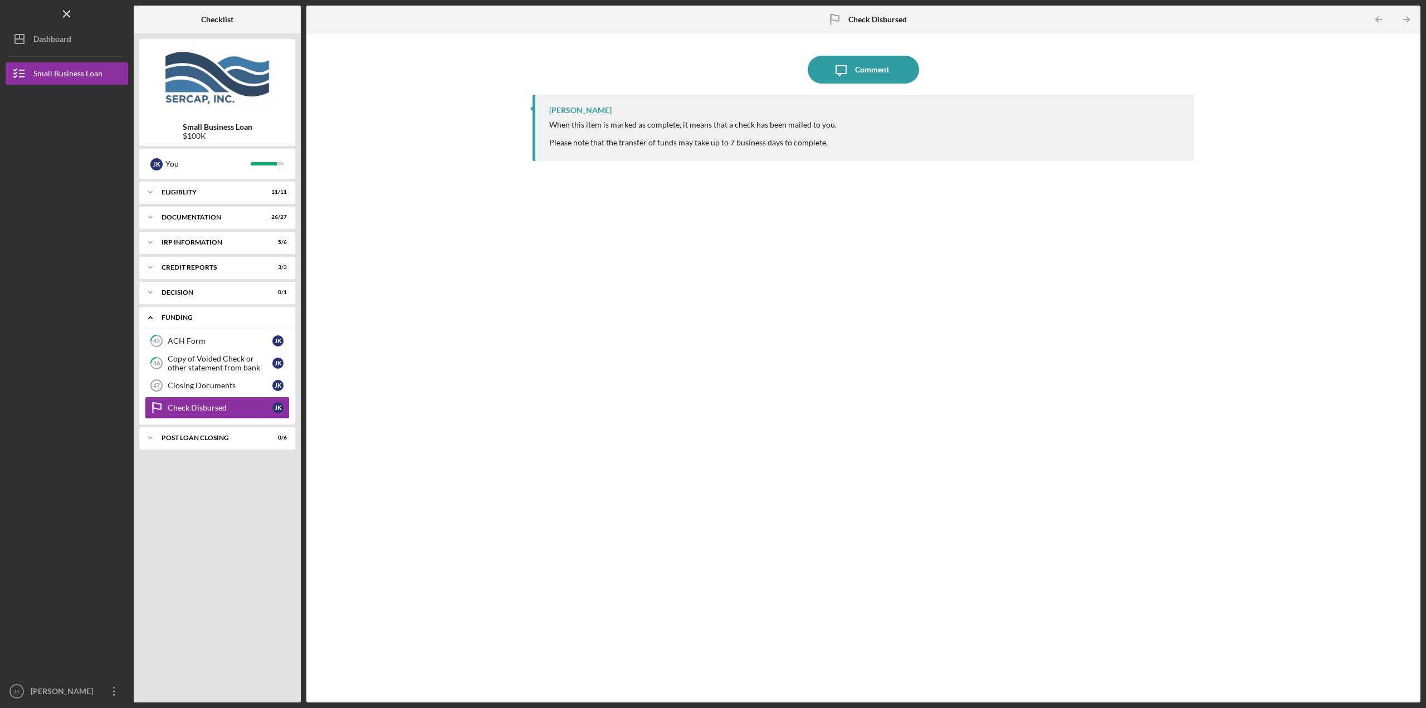
drag, startPoint x: 199, startPoint y: 318, endPoint x: 195, endPoint y: 311, distance: 8.0
click at [199, 318] on div "Funding" at bounding box center [221, 317] width 120 height 7
click at [198, 292] on div "Decision" at bounding box center [221, 292] width 120 height 7
click at [181, 317] on div "Decision" at bounding box center [220, 315] width 105 height 9
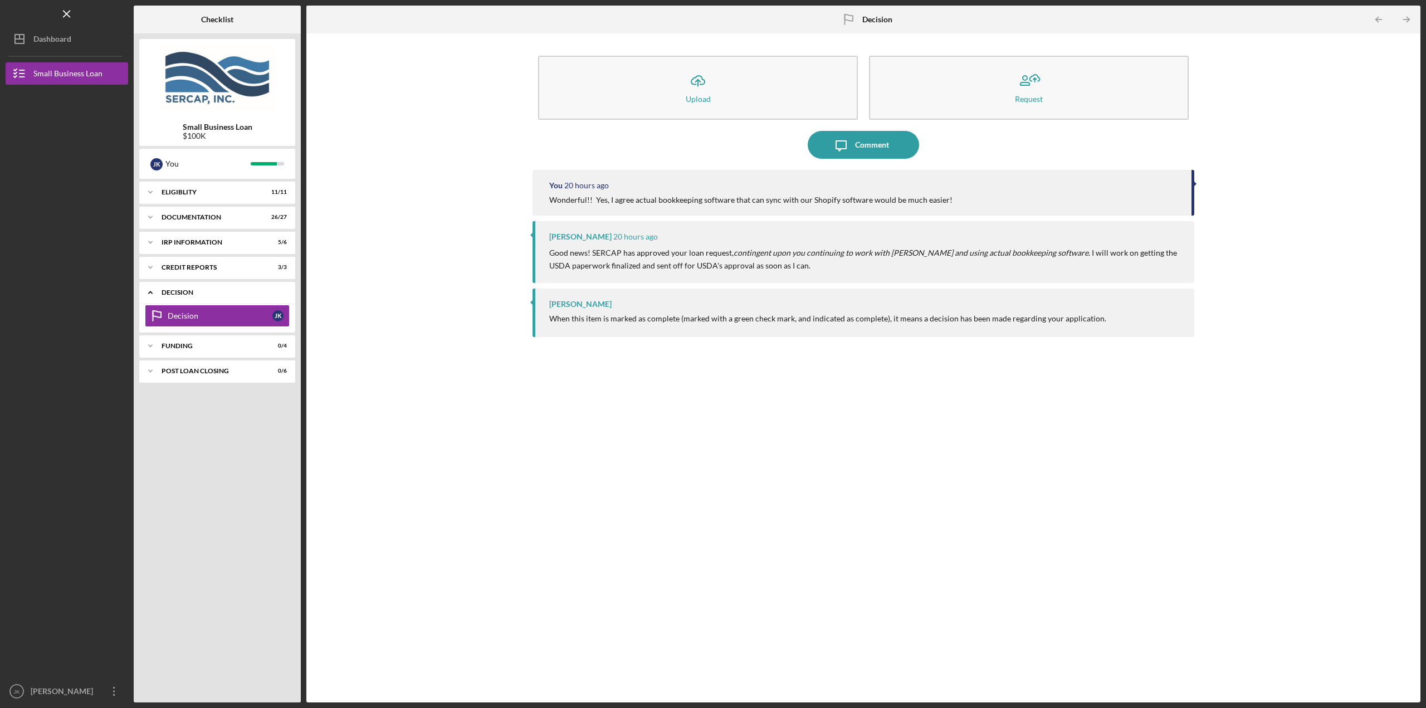
click at [226, 292] on div "Decision" at bounding box center [221, 292] width 120 height 7
